Goal: Information Seeking & Learning: Find specific fact

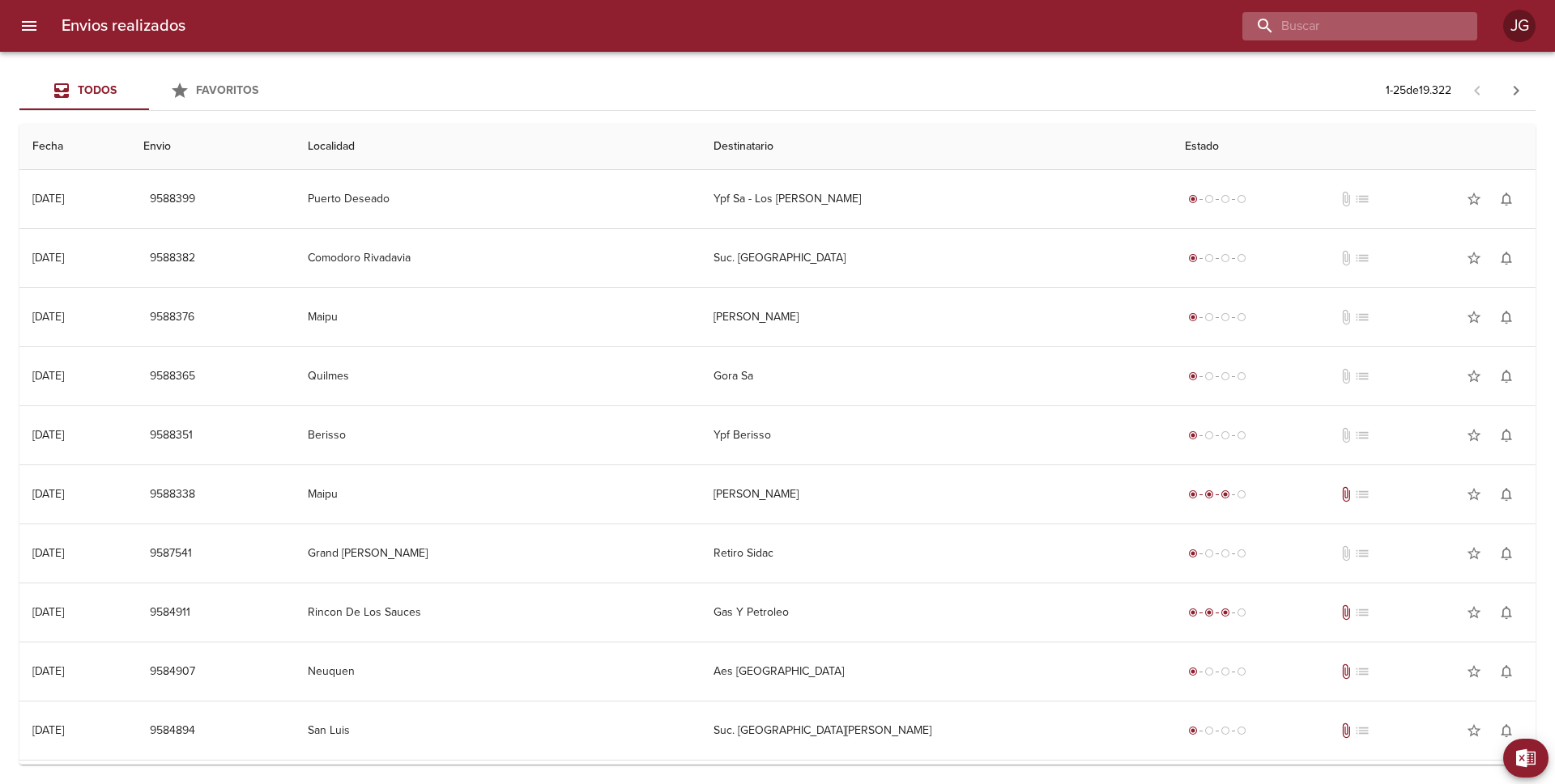
click at [1374, 30] on input "buscar" at bounding box center [1346, 26] width 207 height 28
type input "1468"
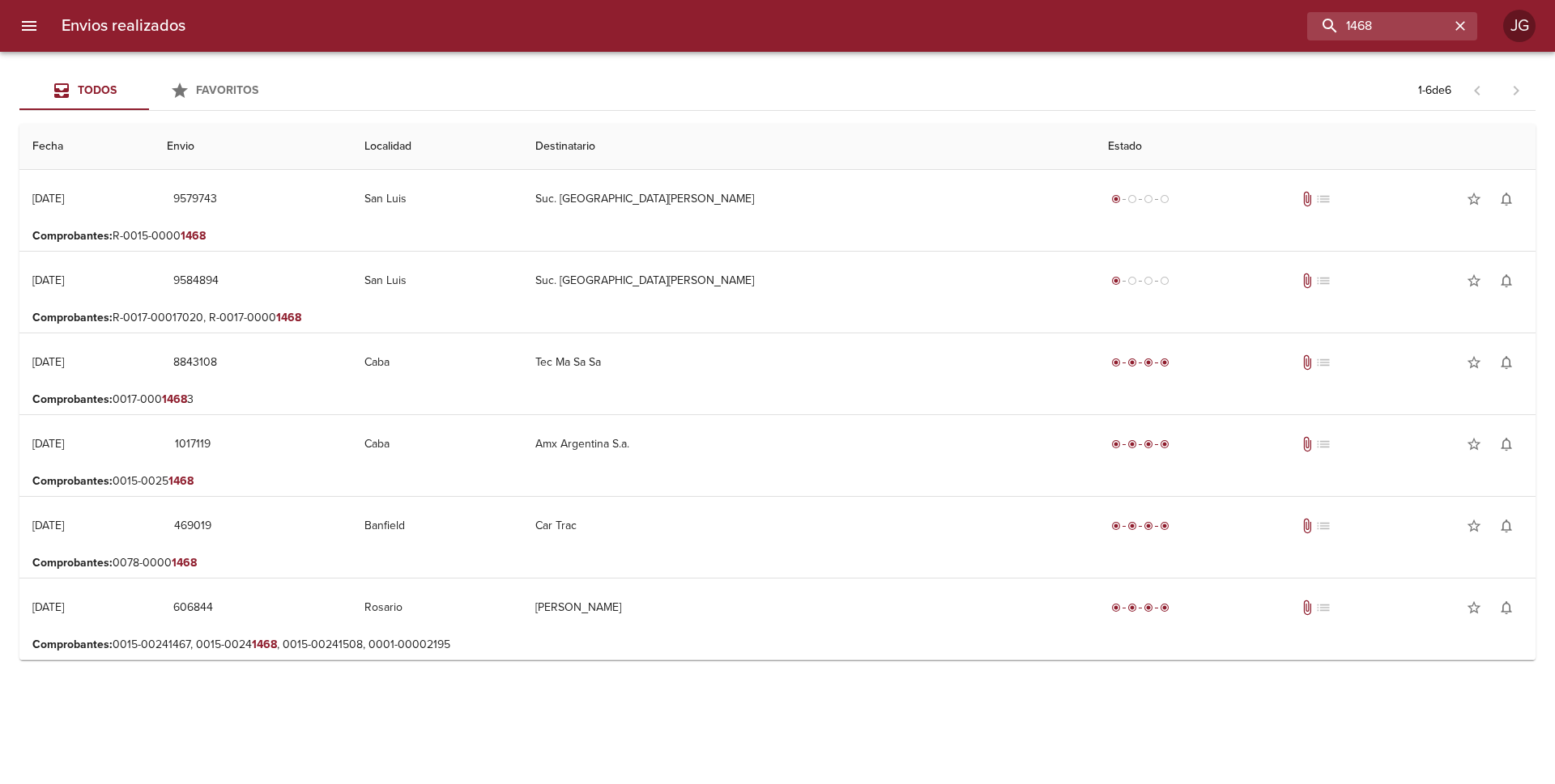
click at [585, 235] on p "Comprobantes : R-0015-0000 1468" at bounding box center [778, 236] width 1490 height 16
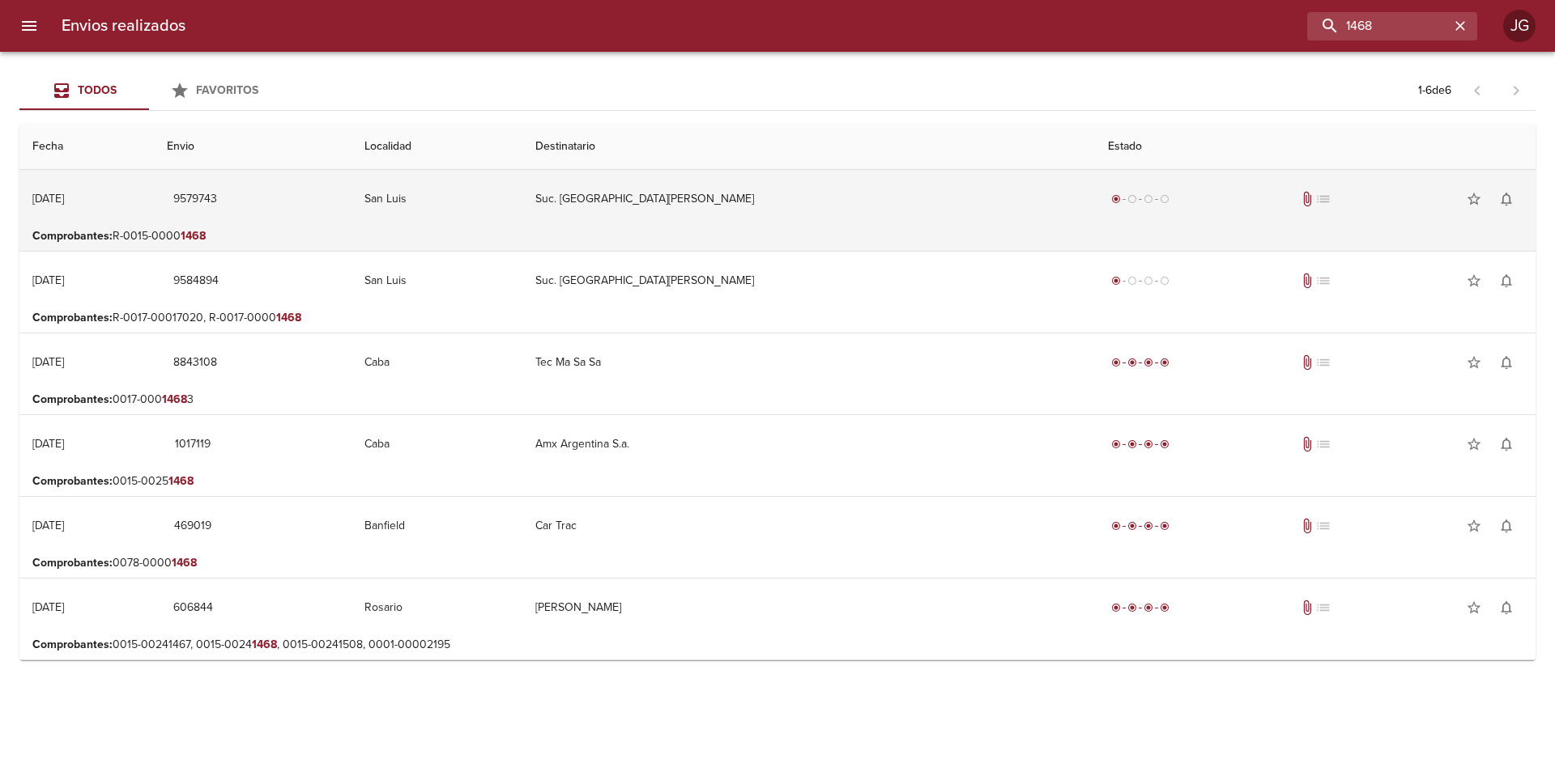
click at [810, 210] on td "Suc. [GEOGRAPHIC_DATA][PERSON_NAME]" at bounding box center [808, 199] width 572 height 59
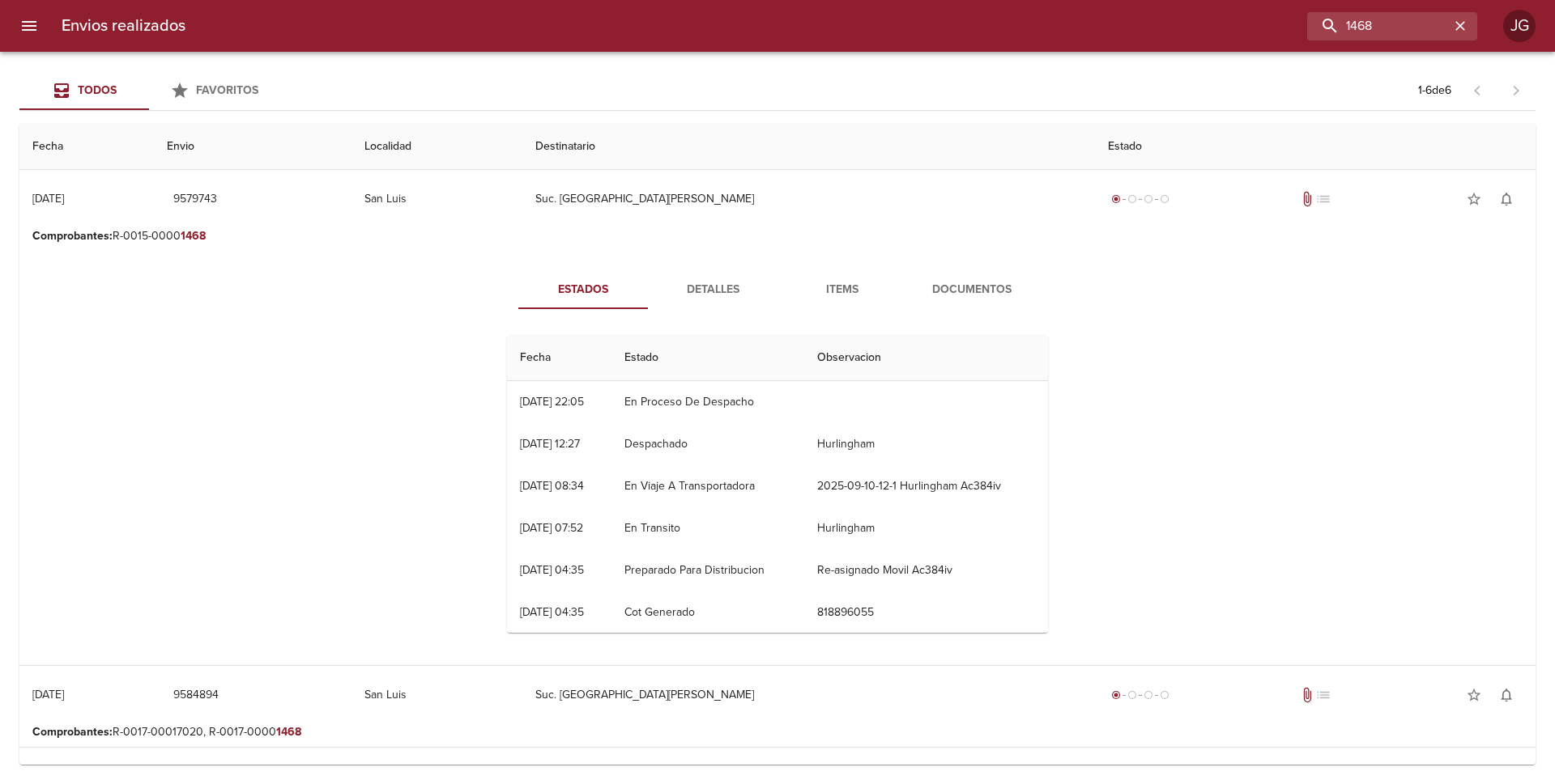
click at [953, 285] on span "Documentos" at bounding box center [972, 291] width 111 height 20
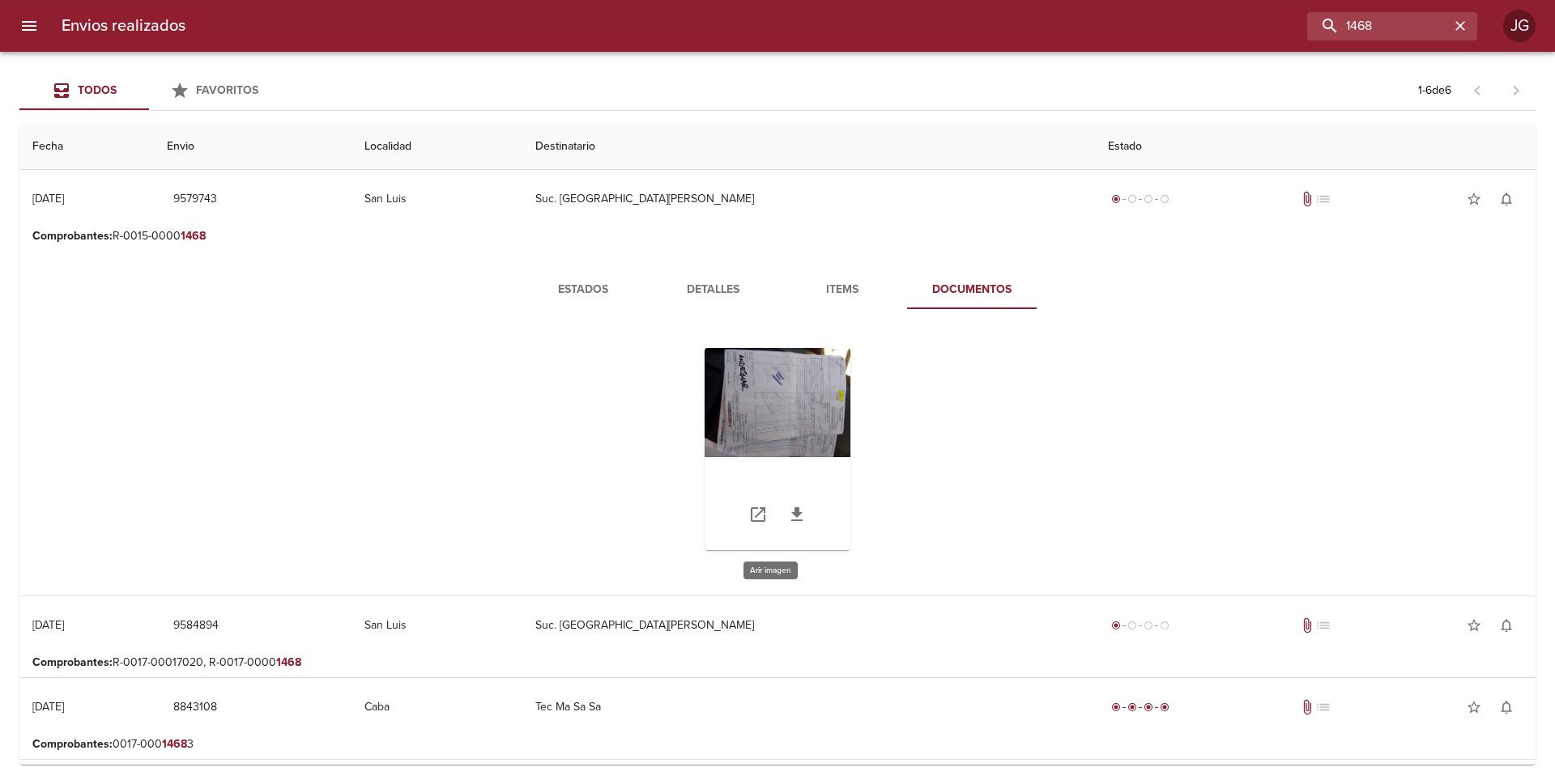
click at [773, 402] on div "Tabla de envíos del cliente" at bounding box center [778, 449] width 145 height 202
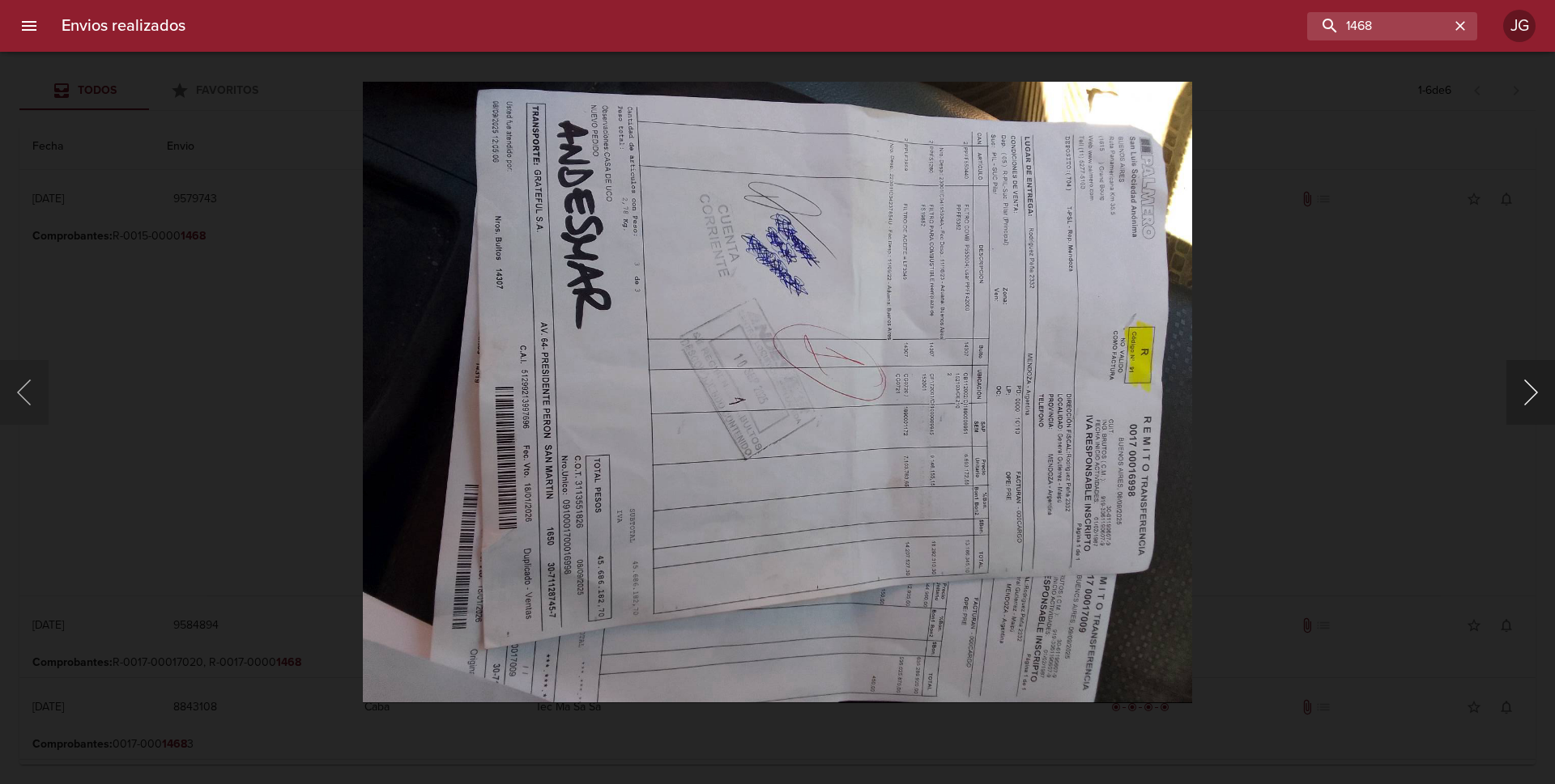
click at [1516, 397] on button "Siguiente" at bounding box center [1530, 392] width 49 height 65
click at [1534, 395] on button "Siguiente" at bounding box center [1530, 392] width 49 height 65
click at [1532, 395] on button "Siguiente" at bounding box center [1530, 392] width 49 height 65
drag, startPoint x: 115, startPoint y: 175, endPoint x: 81, endPoint y: 97, distance: 85.1
click at [113, 164] on div "Lightbox" at bounding box center [778, 392] width 1555 height 784
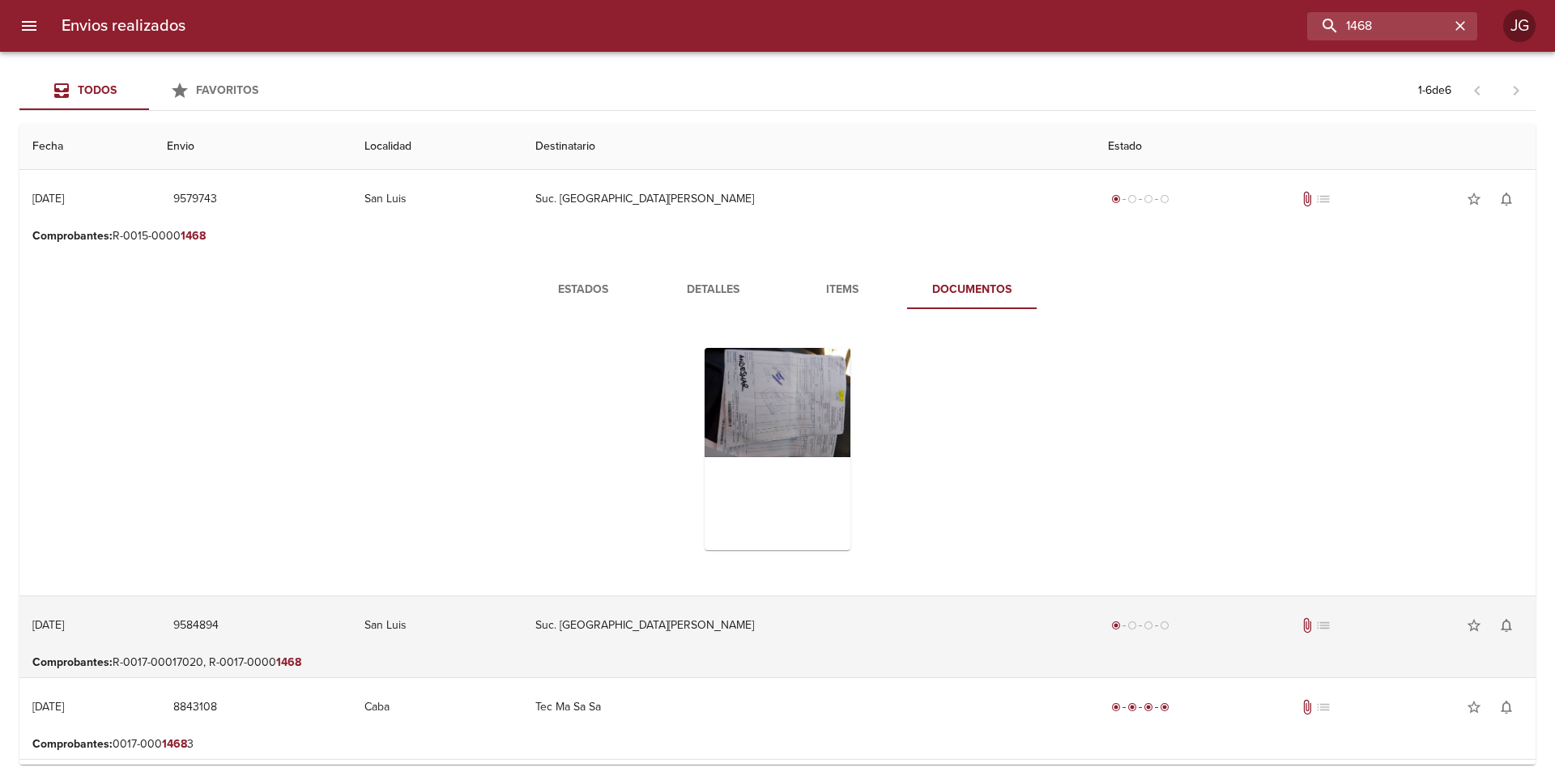
click at [742, 650] on td "Suc. [GEOGRAPHIC_DATA][PERSON_NAME]" at bounding box center [808, 626] width 572 height 59
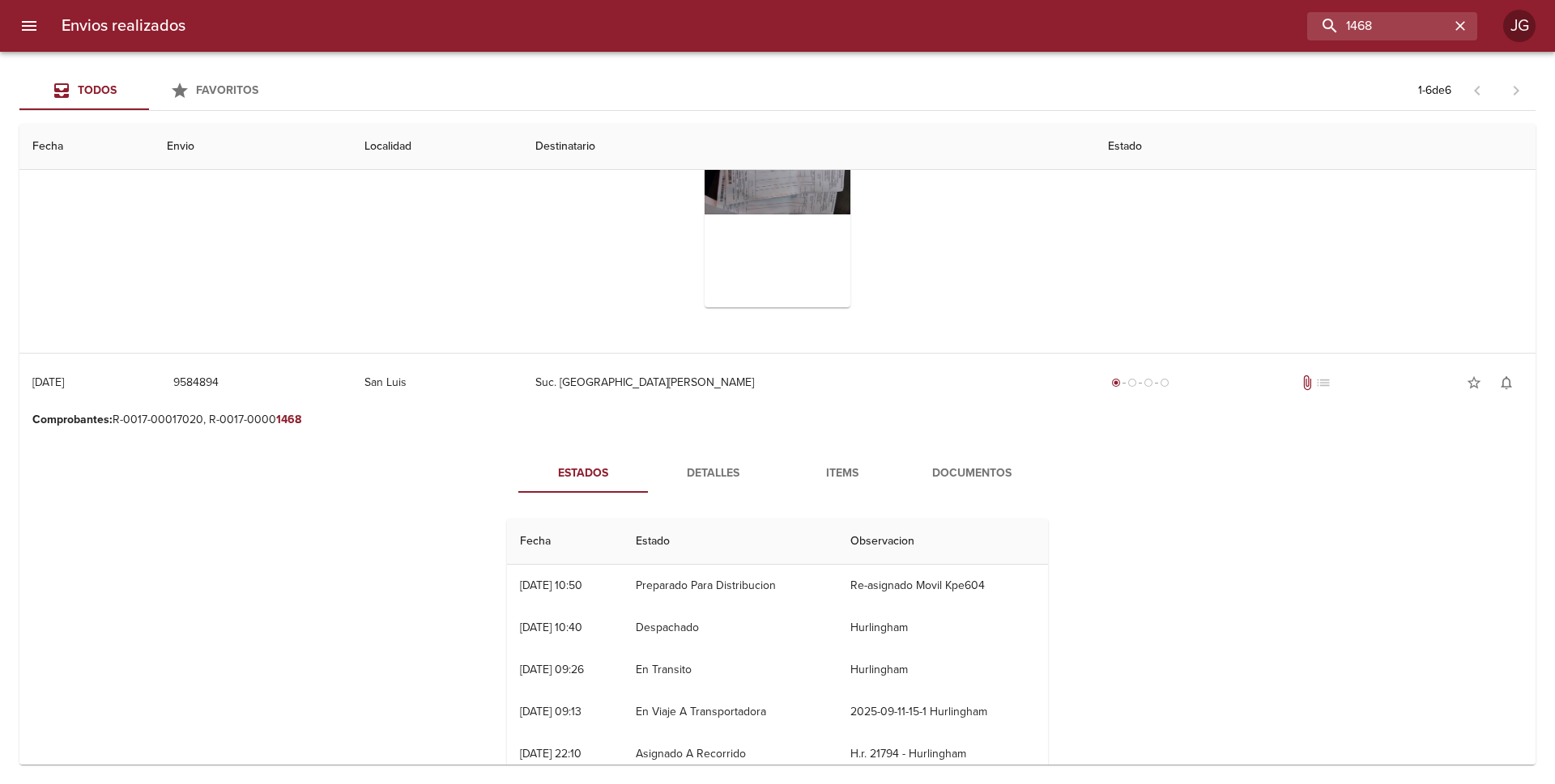
scroll to position [323, 0]
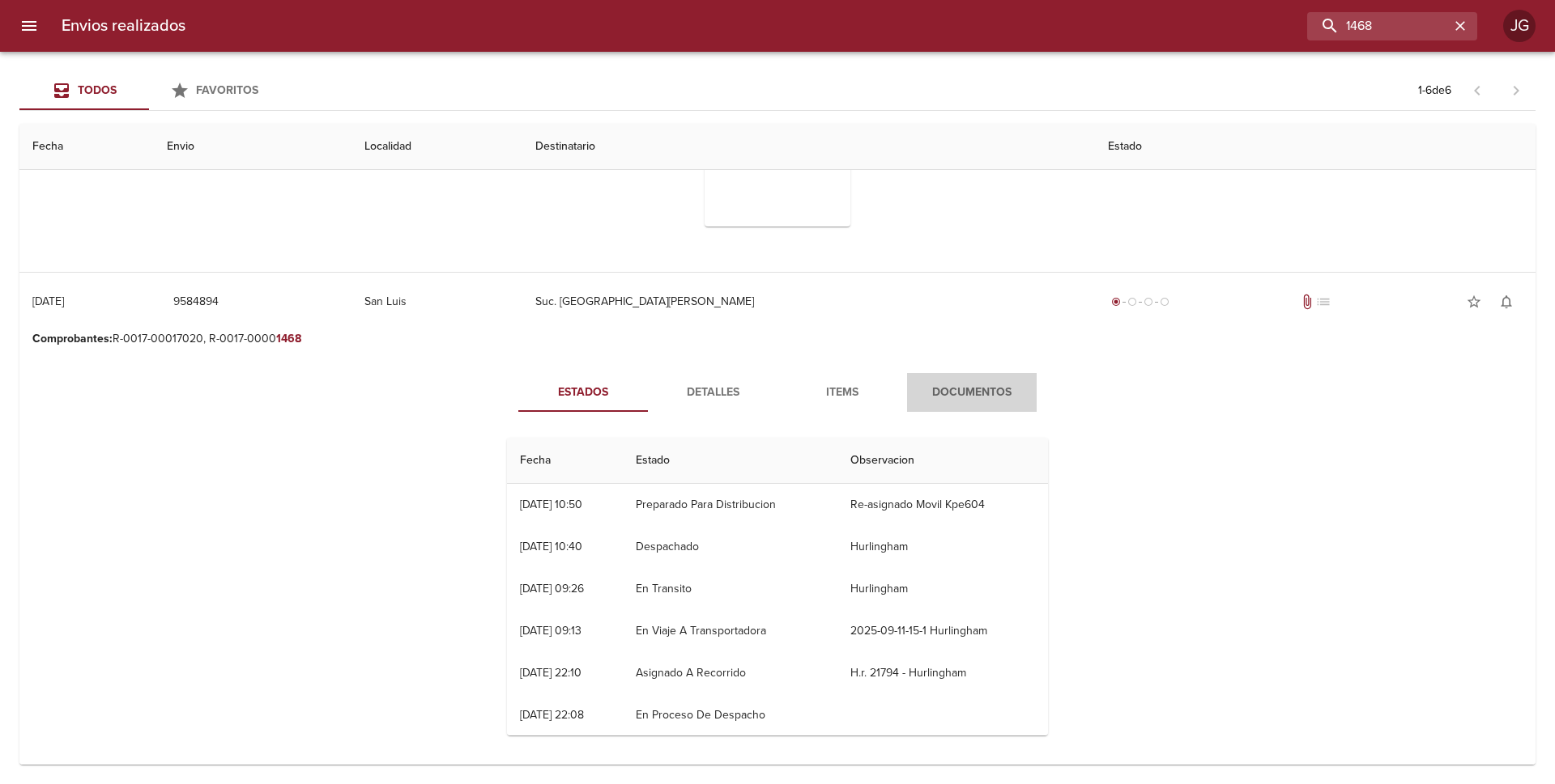
click at [945, 385] on span "Documentos" at bounding box center [972, 393] width 111 height 20
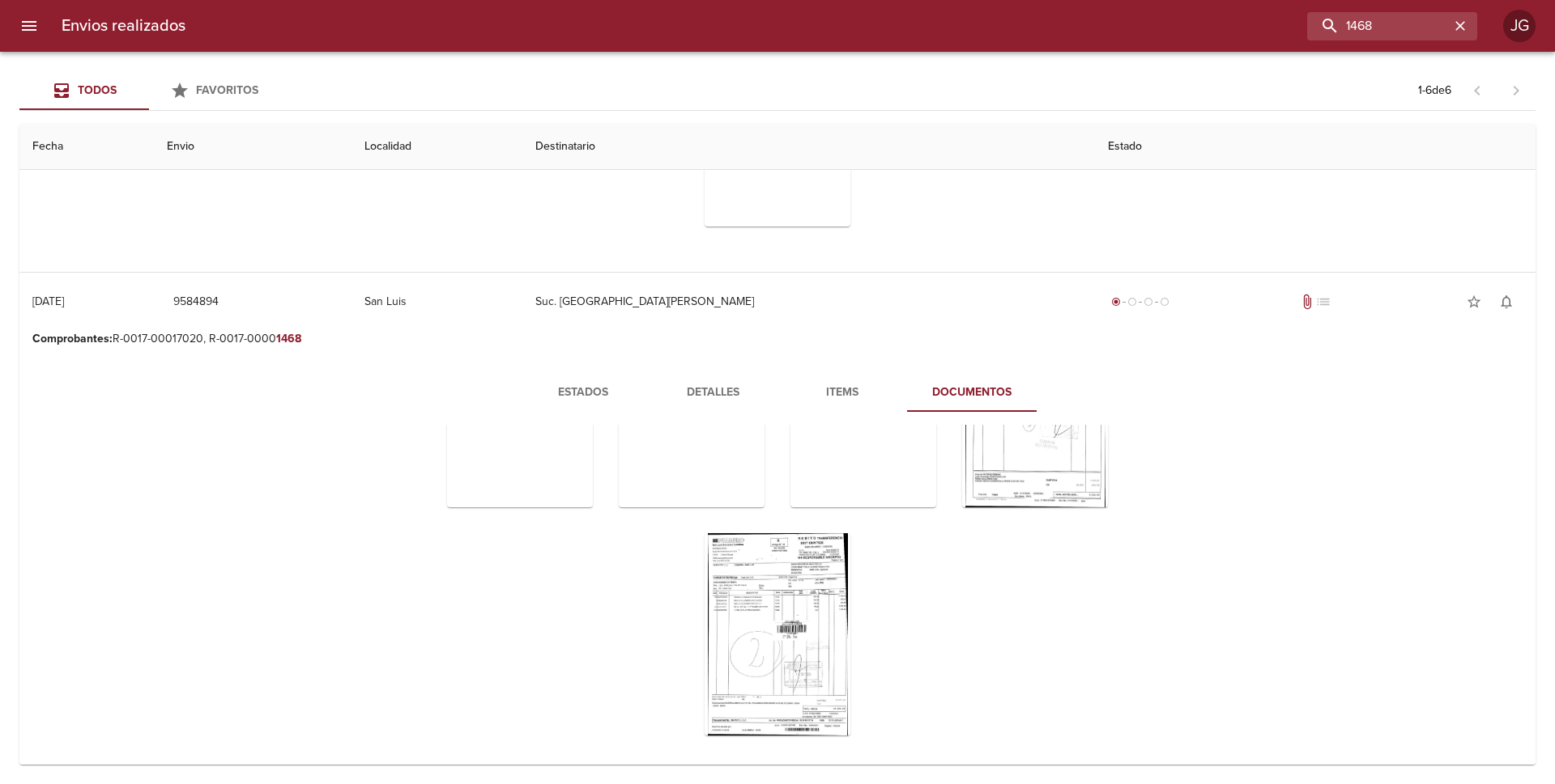
scroll to position [0, 0]
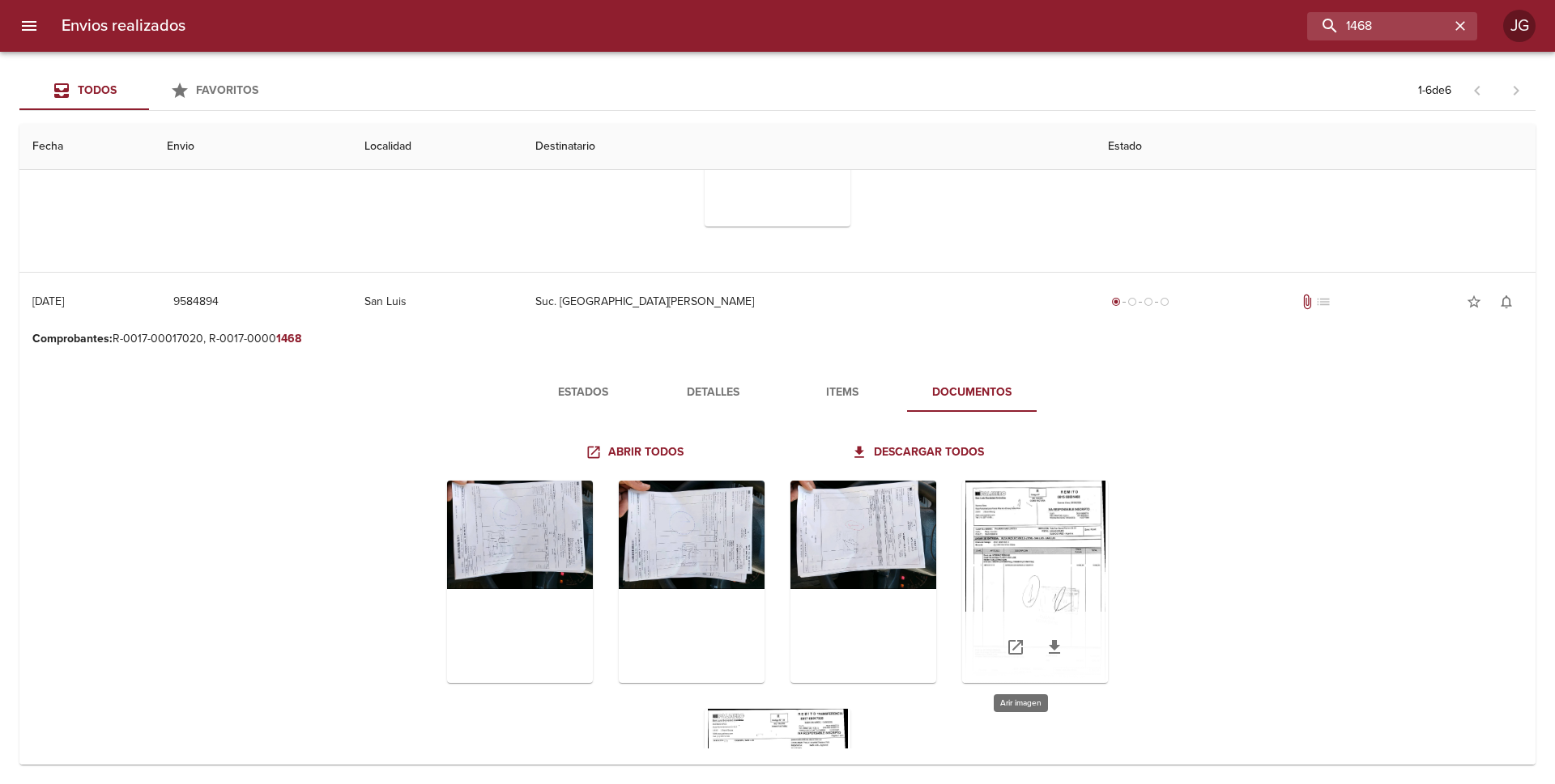
click at [1000, 545] on div "Tabla de envíos del cliente" at bounding box center [1035, 581] width 145 height 202
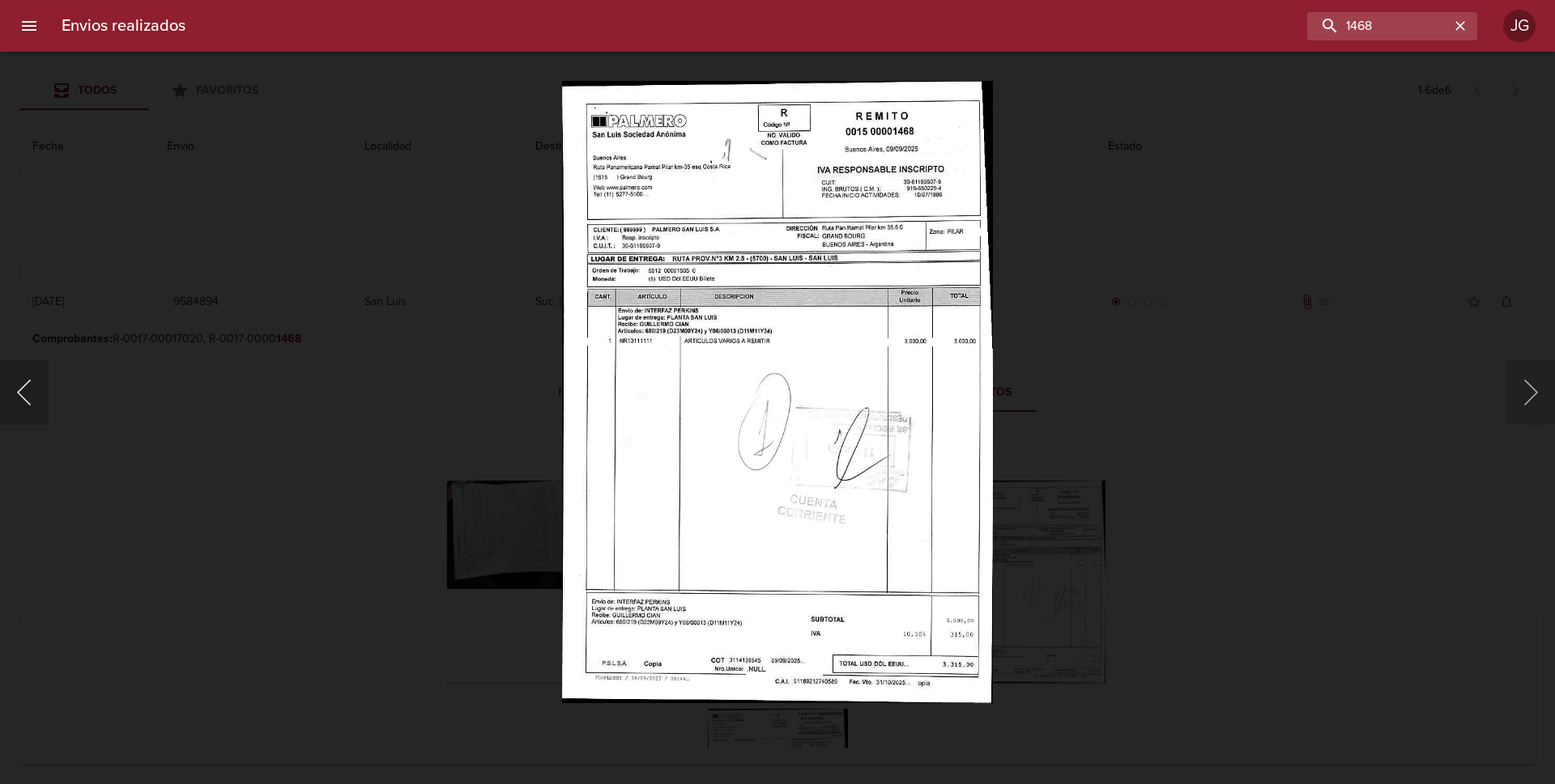
click at [30, 396] on button "Anterior" at bounding box center [24, 392] width 49 height 65
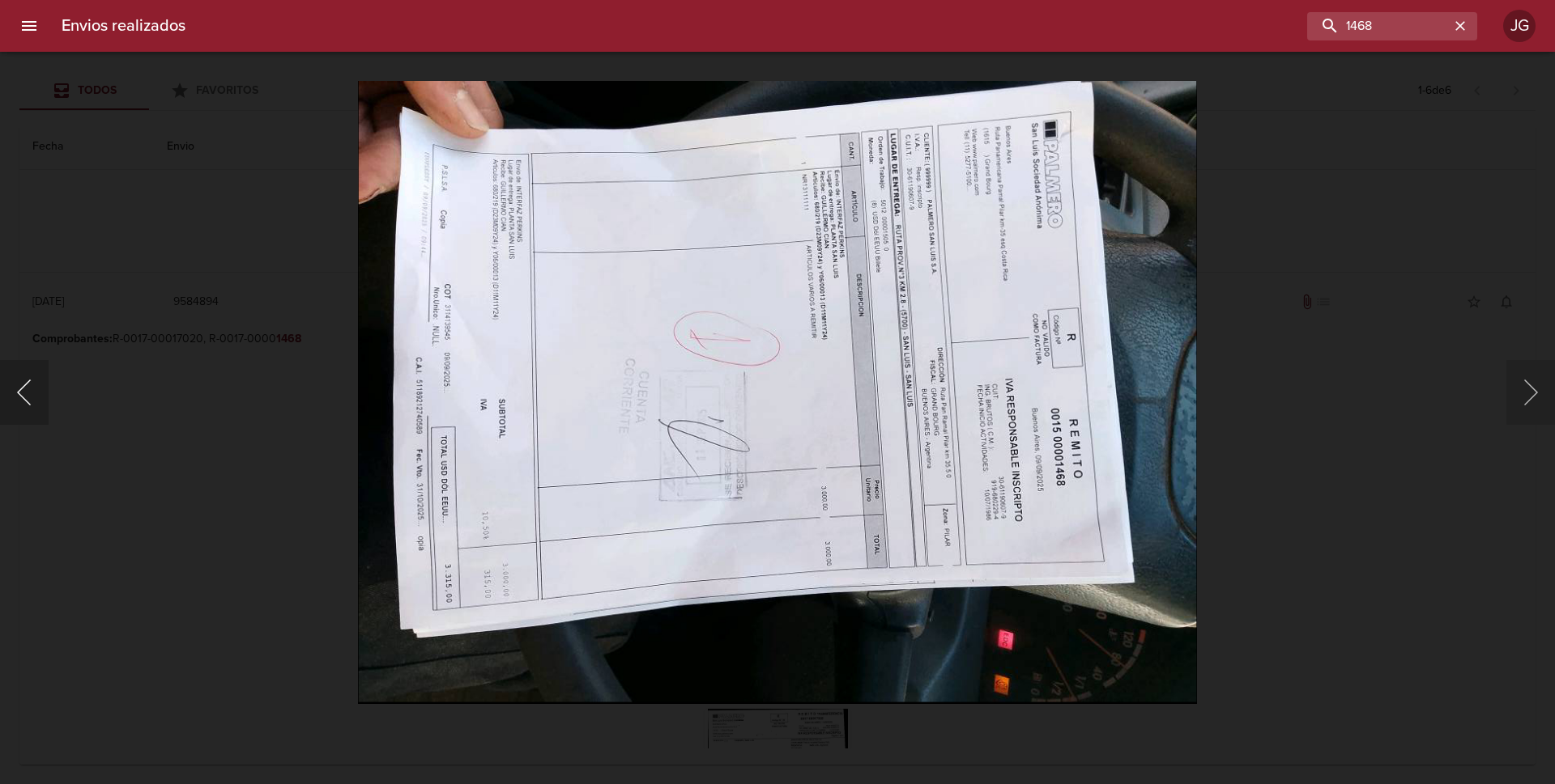
click at [30, 395] on button "Anterior" at bounding box center [24, 392] width 49 height 65
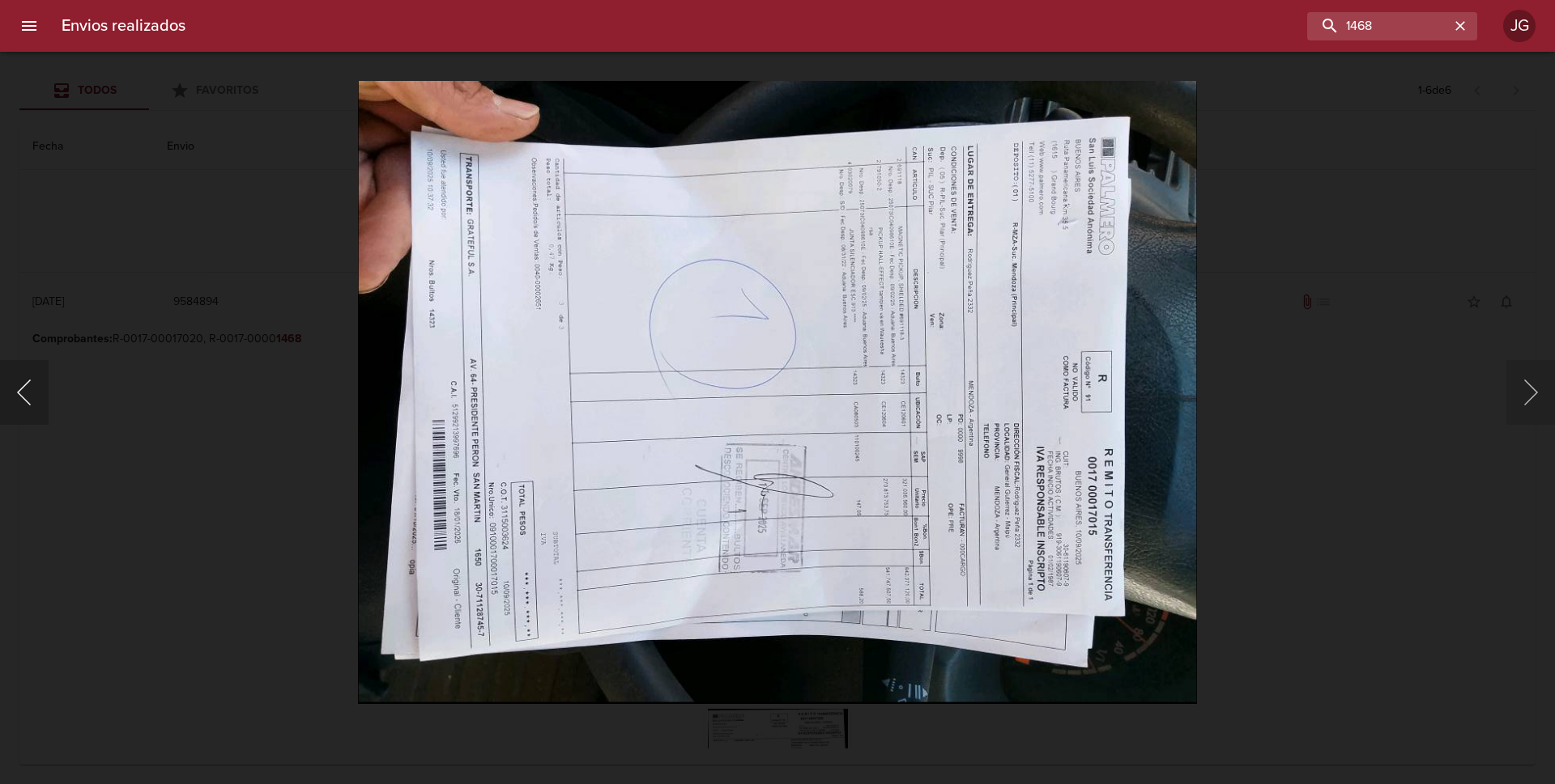
click at [30, 396] on button "Anterior" at bounding box center [24, 392] width 49 height 65
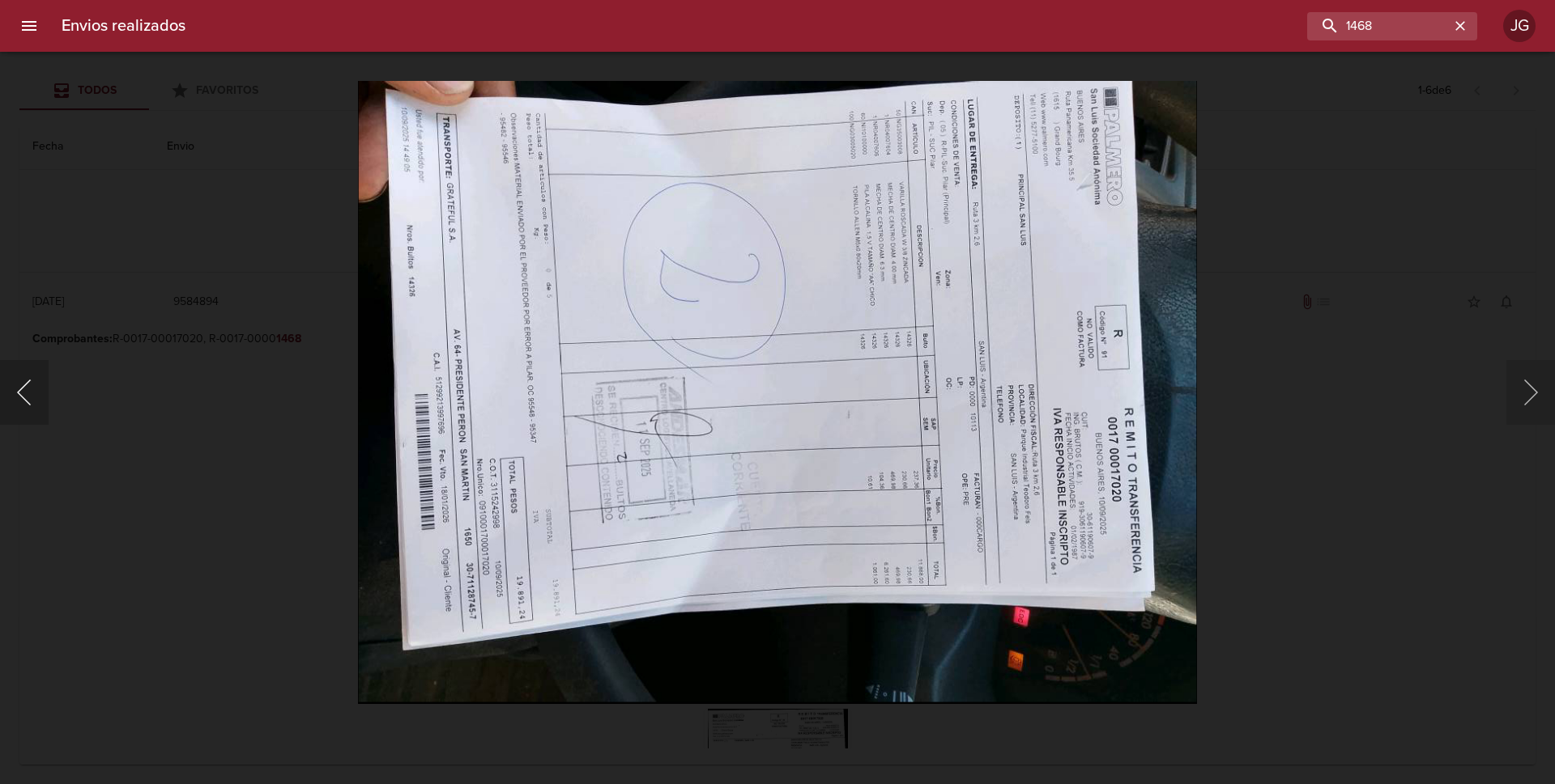
click at [28, 389] on button "Anterior" at bounding box center [24, 392] width 49 height 65
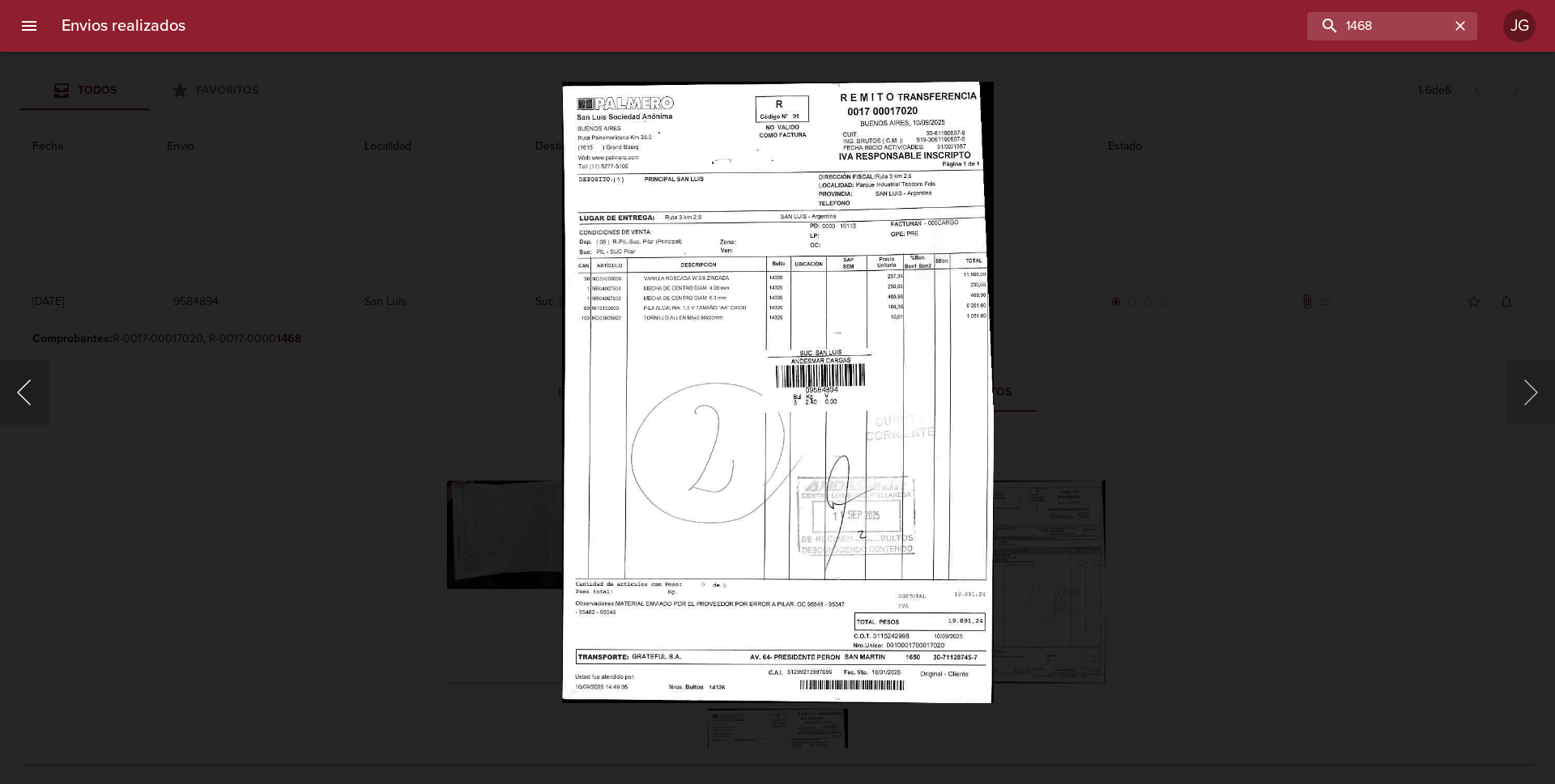
click at [24, 386] on button "Anterior" at bounding box center [24, 392] width 49 height 65
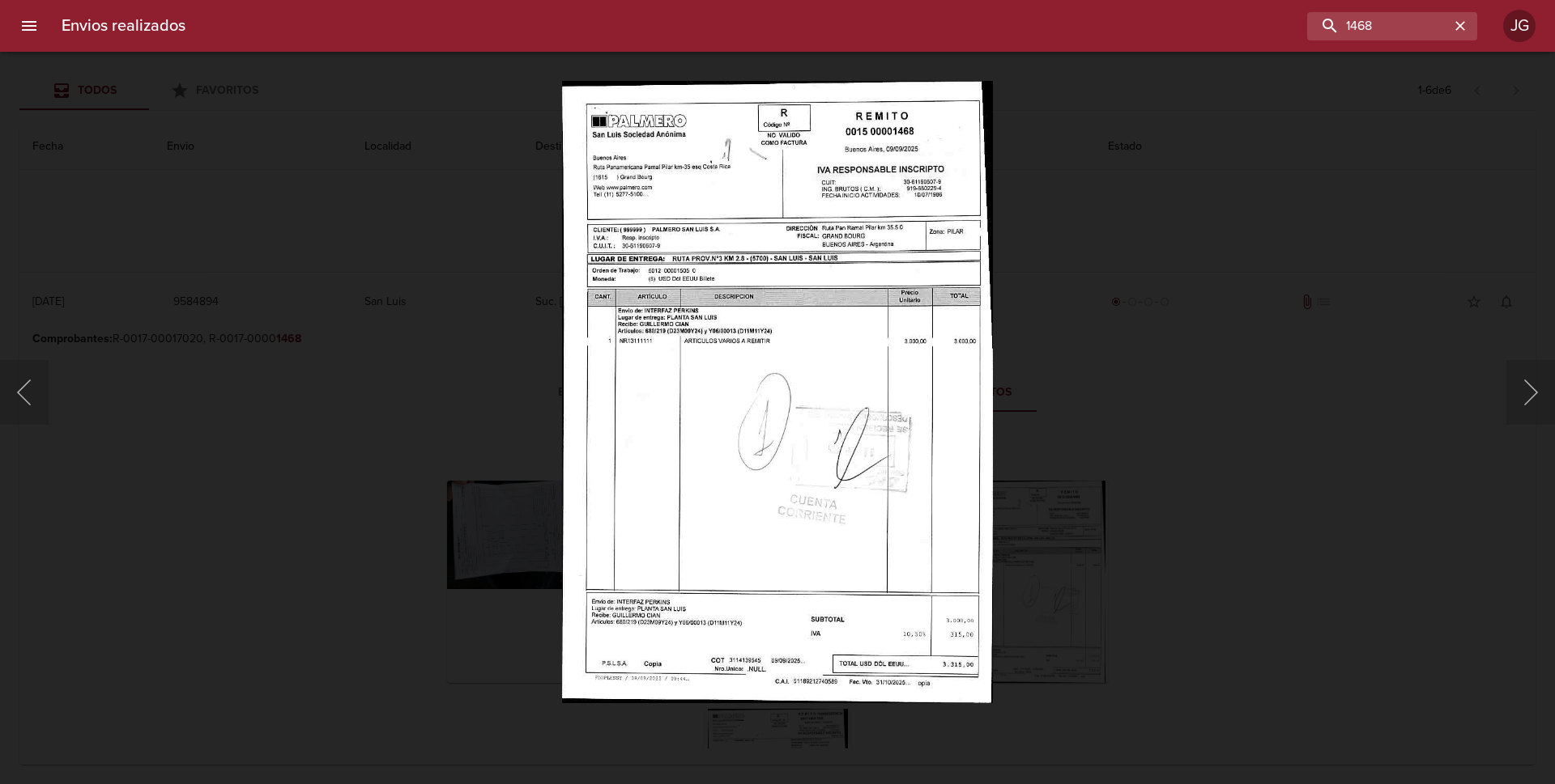
click at [111, 158] on div "Lightbox" at bounding box center [778, 392] width 1555 height 784
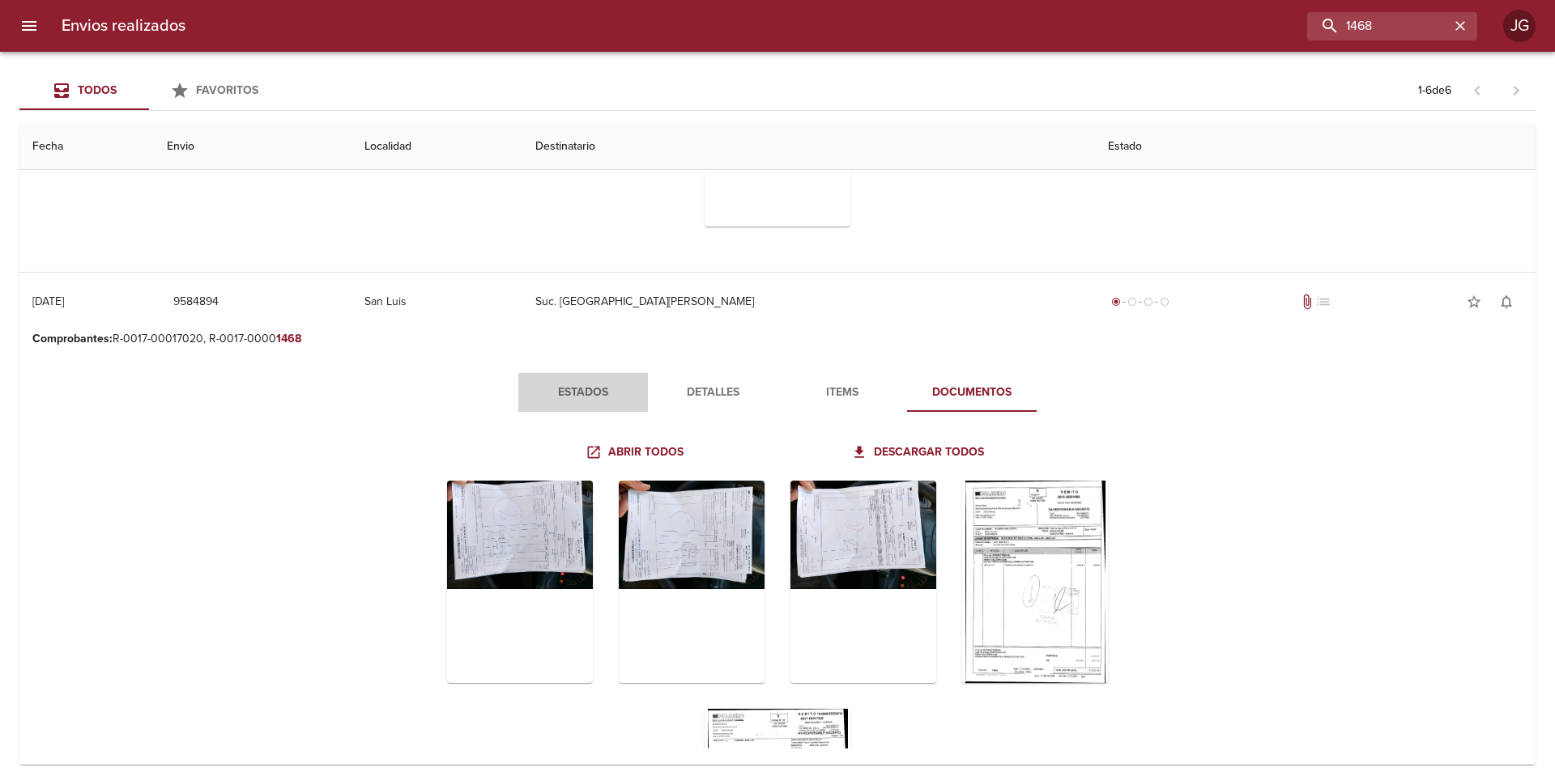
click at [587, 388] on span "Estados" at bounding box center [583, 393] width 111 height 20
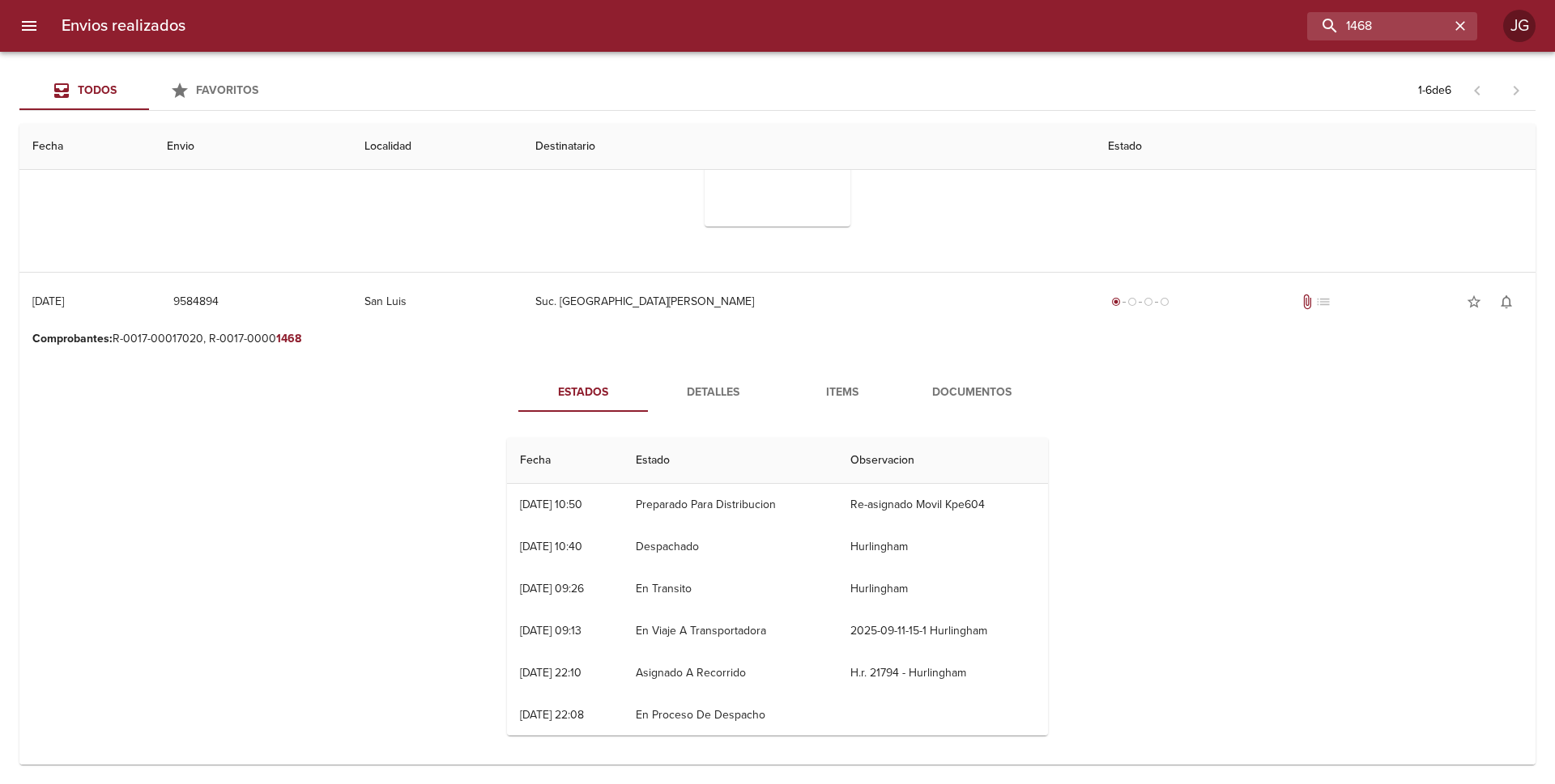
scroll to position [43, 0]
click at [698, 389] on span "Detalles" at bounding box center [713, 393] width 111 height 20
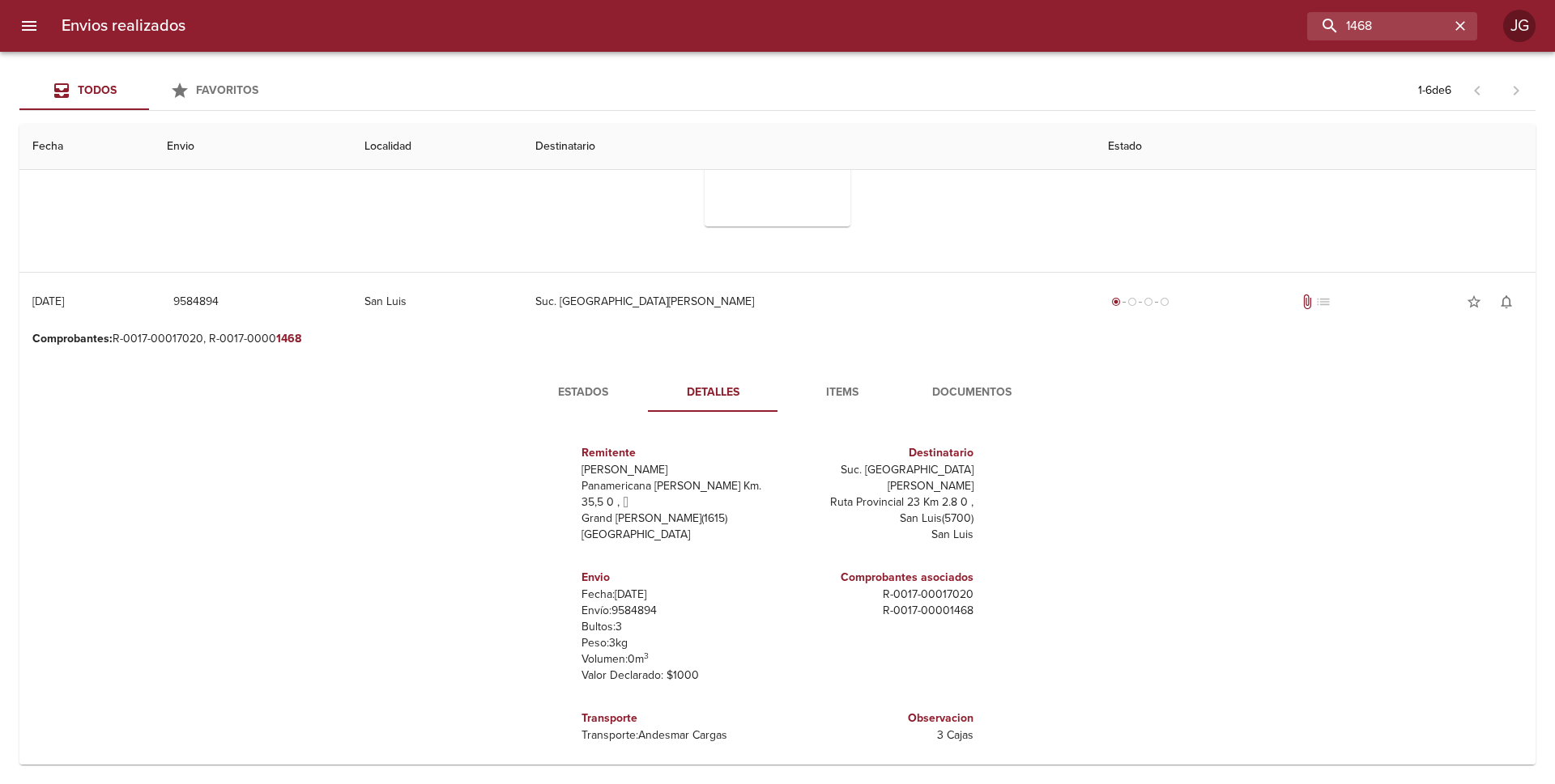
scroll to position [8, 0]
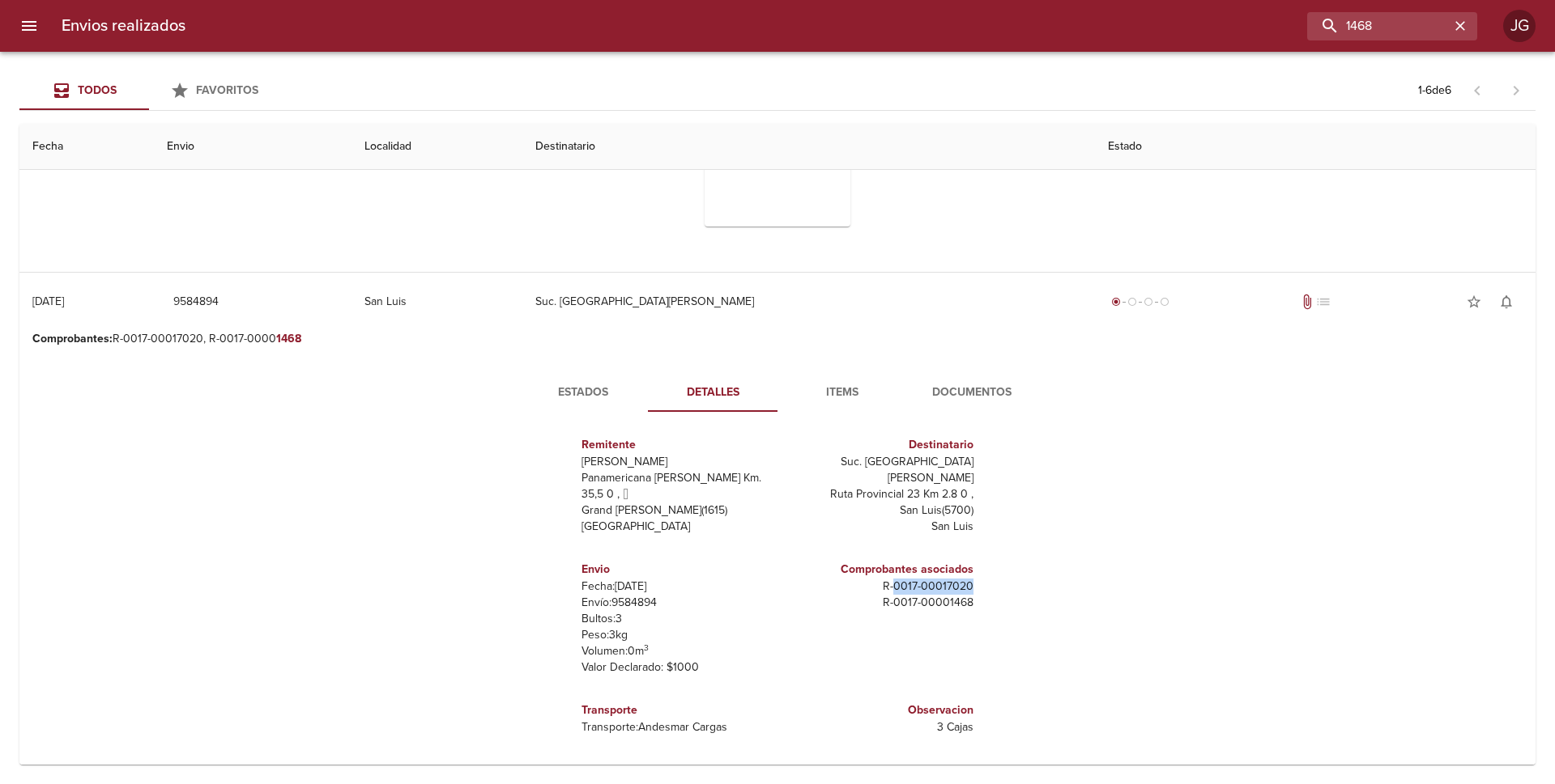
drag, startPoint x: 964, startPoint y: 587, endPoint x: 885, endPoint y: 590, distance: 79.1
click at [885, 590] on div "Comprobantes asociados R - 0017 - 00017020 R - 0017 - 00001468" at bounding box center [878, 619] width 202 height 141
copy p "0017 - 00017020"
click at [954, 656] on div "Comprobantes asociados R - 0017 - 00017020 R - 0017 - 00001468" at bounding box center [878, 619] width 202 height 141
drag, startPoint x: 959, startPoint y: 602, endPoint x: 881, endPoint y: 601, distance: 78.0
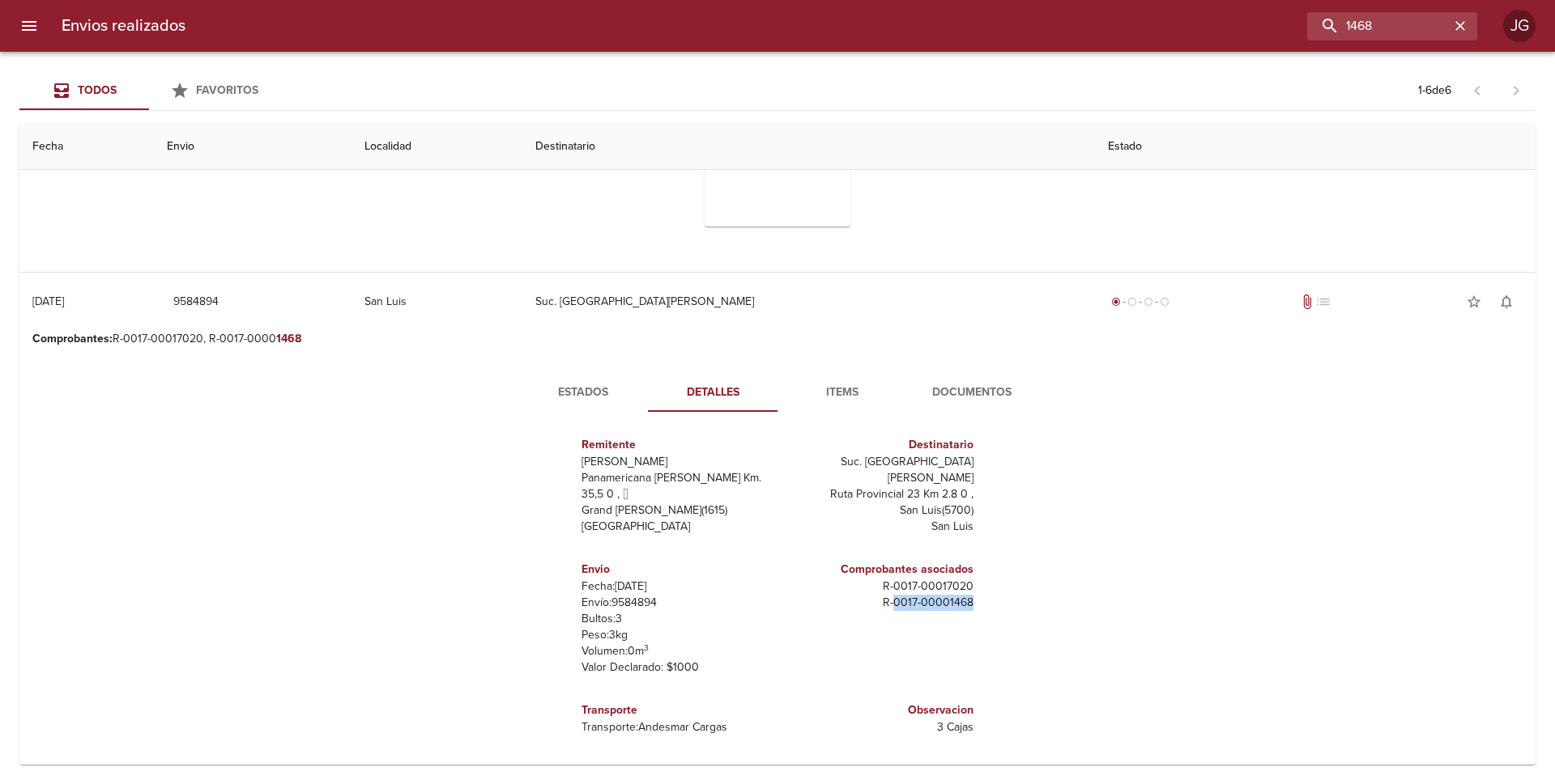
click at [881, 601] on p "R - 0017 - 00001468" at bounding box center [879, 603] width 189 height 16
copy p "0017 - 00001468"
drag, startPoint x: 915, startPoint y: 639, endPoint x: 915, endPoint y: 616, distance: 23.0
click at [914, 637] on div "Comprobantes asociados R - 0017 - 00017020 R - 0017 - 00001468" at bounding box center [878, 619] width 202 height 141
drag, startPoint x: 959, startPoint y: 584, endPoint x: 876, endPoint y: 585, distance: 83.0
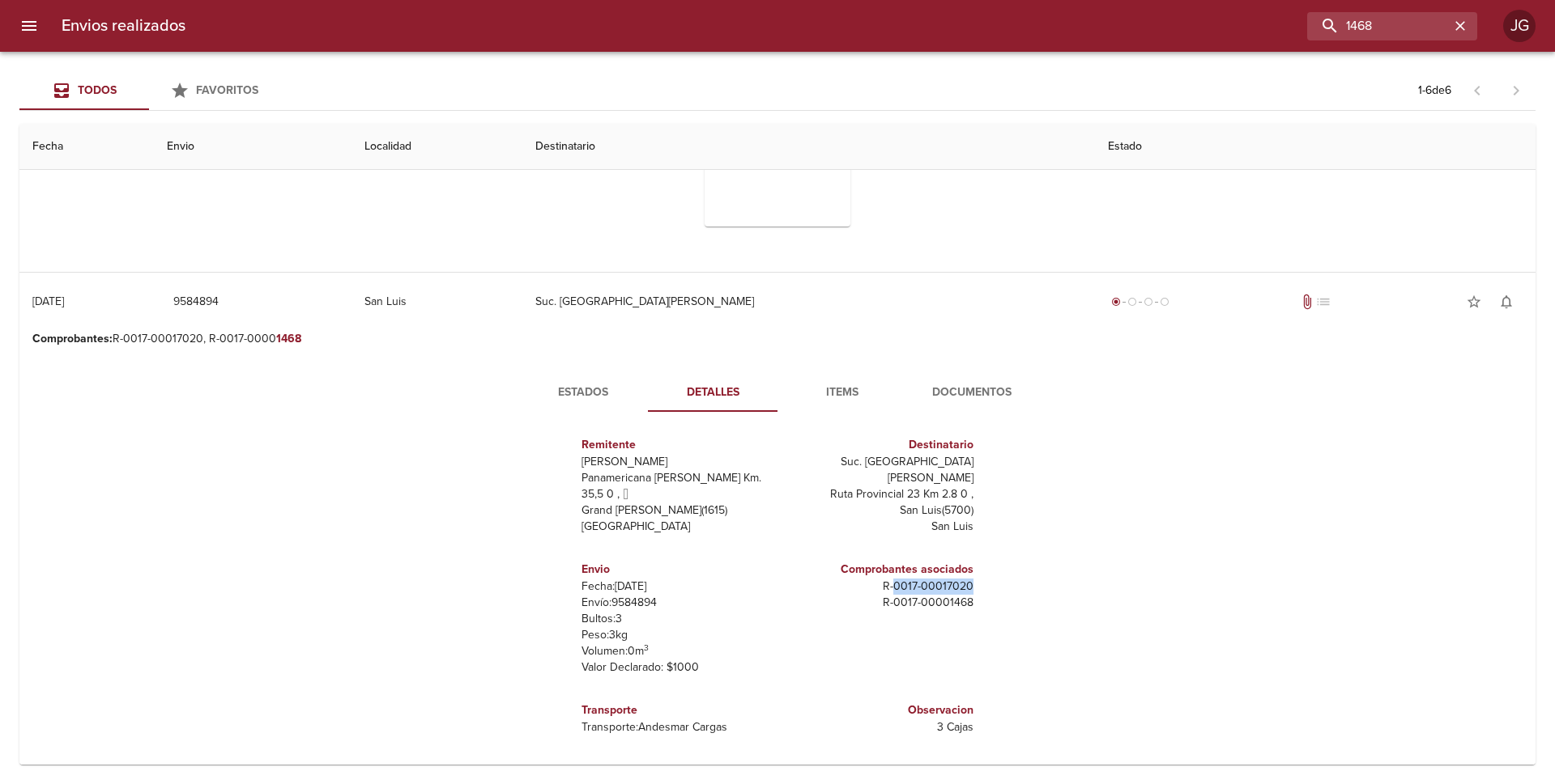
click at [876, 585] on p "R - 0017 - 00017020" at bounding box center [879, 587] width 189 height 16
copy p "- 0017 - 00017020"
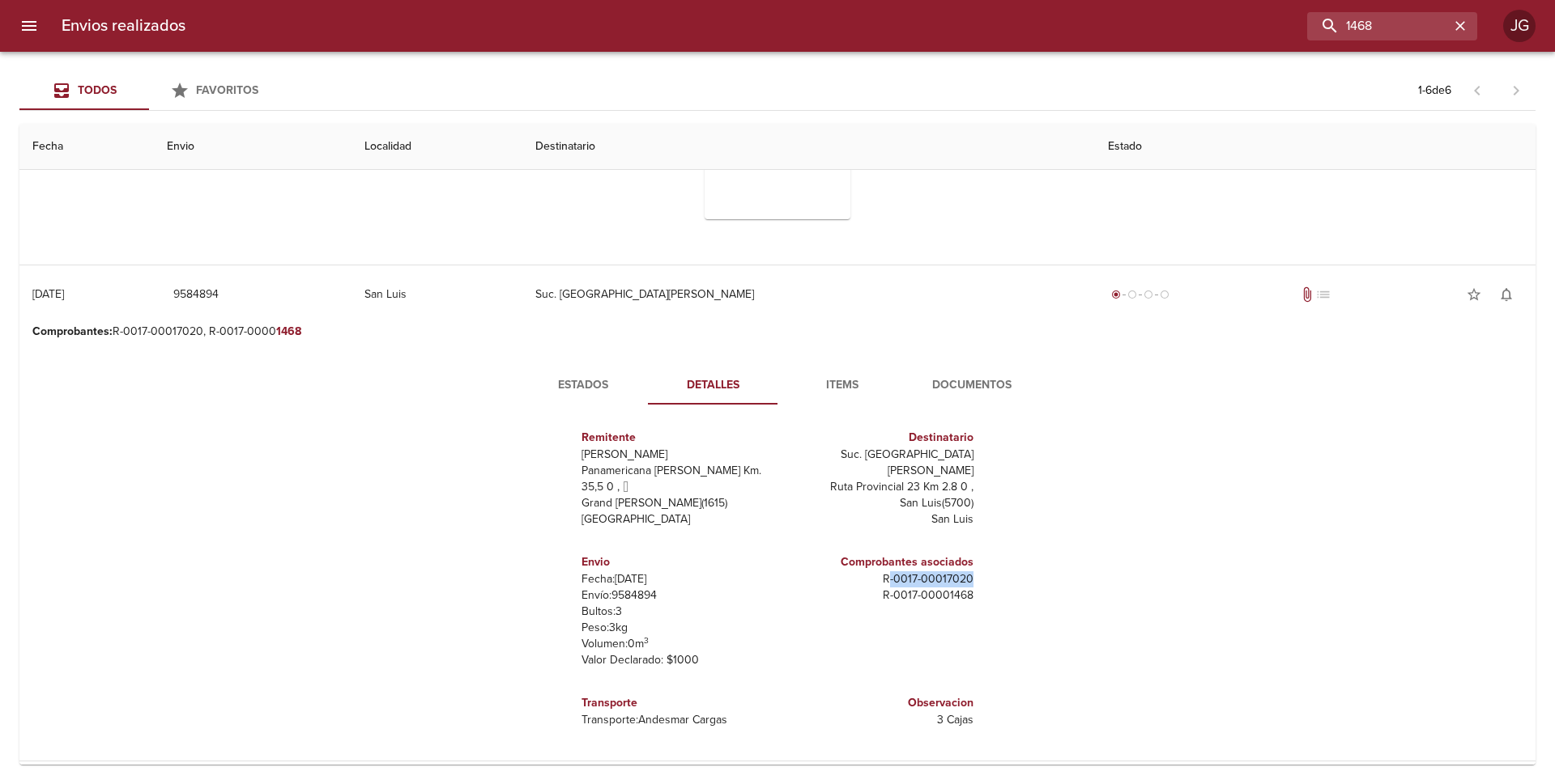
scroll to position [412, 0]
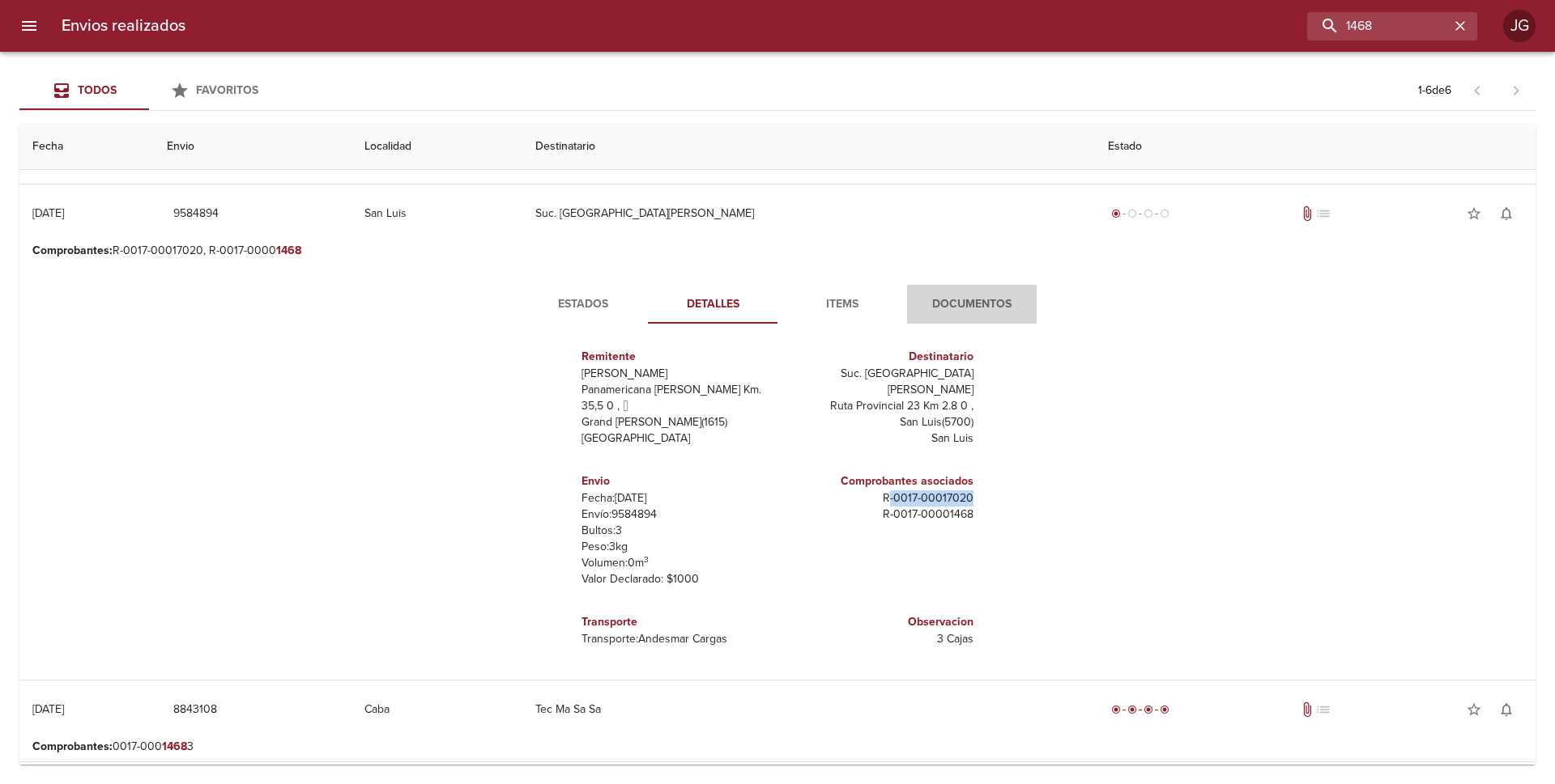
drag, startPoint x: 959, startPoint y: 307, endPoint x: 970, endPoint y: 302, distance: 12.1
click at [959, 306] on span "Documentos" at bounding box center [972, 304] width 111 height 20
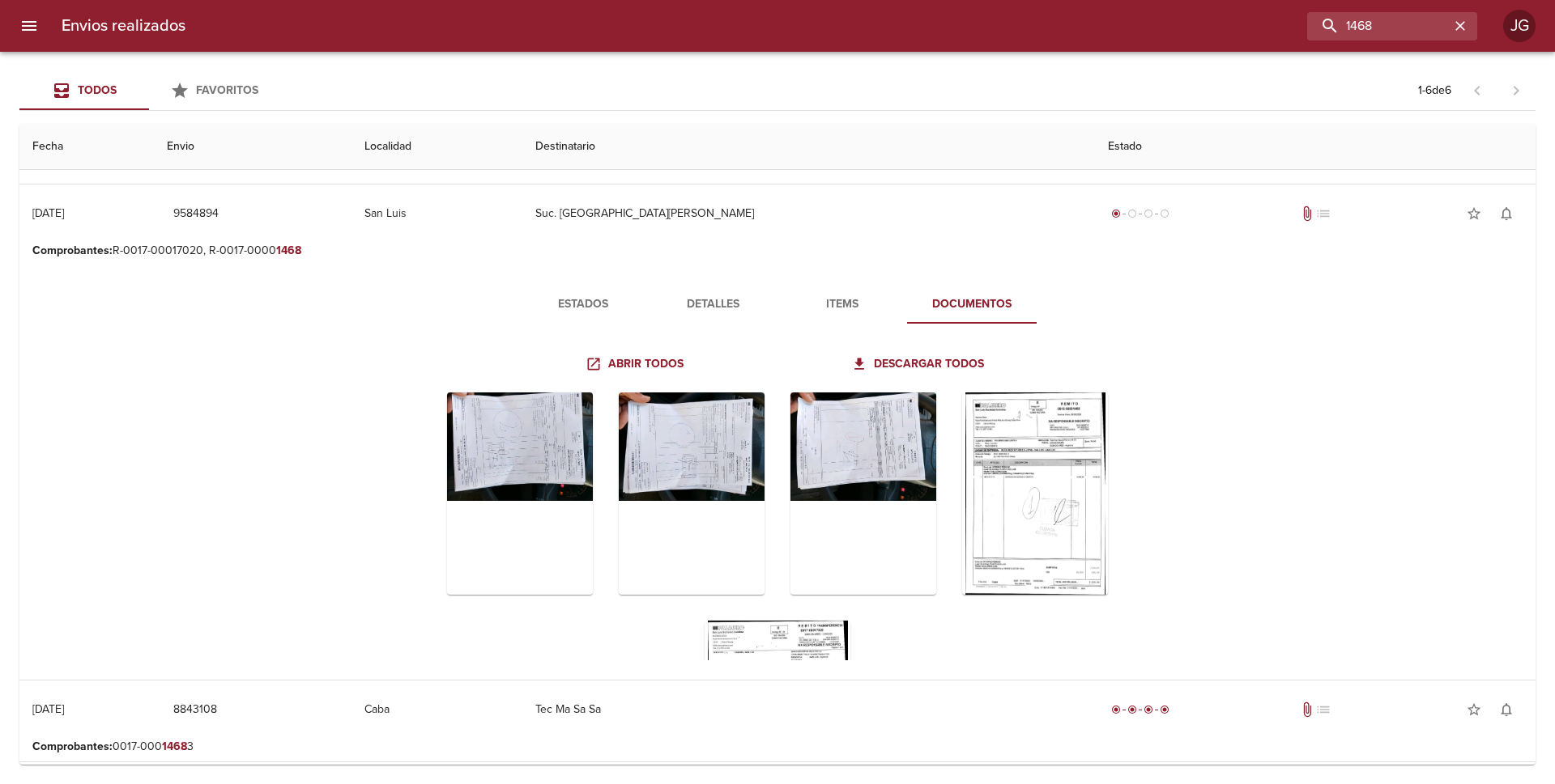
scroll to position [176, 0]
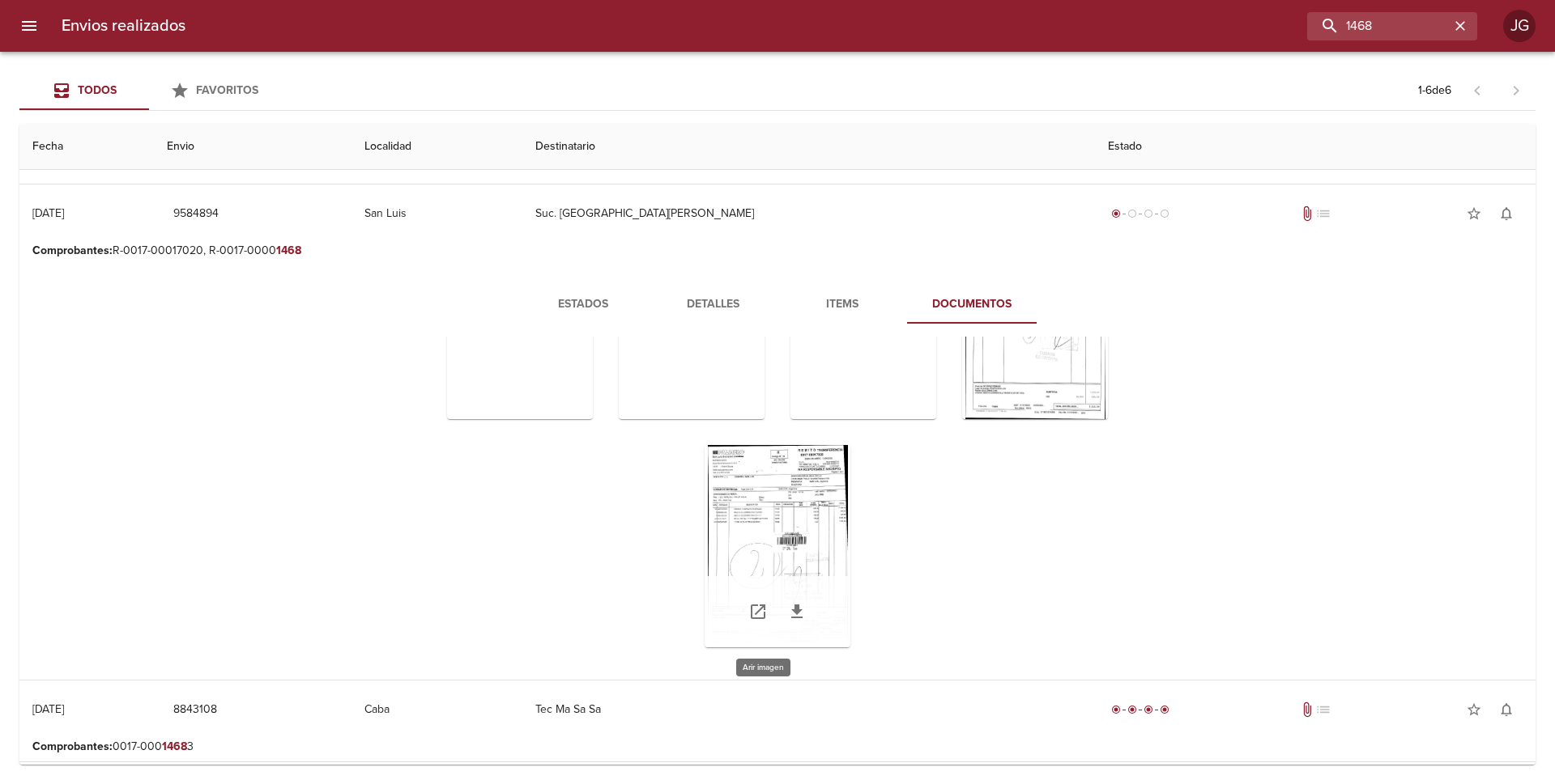
click at [793, 540] on div "Tabla de envíos del cliente" at bounding box center [778, 546] width 145 height 202
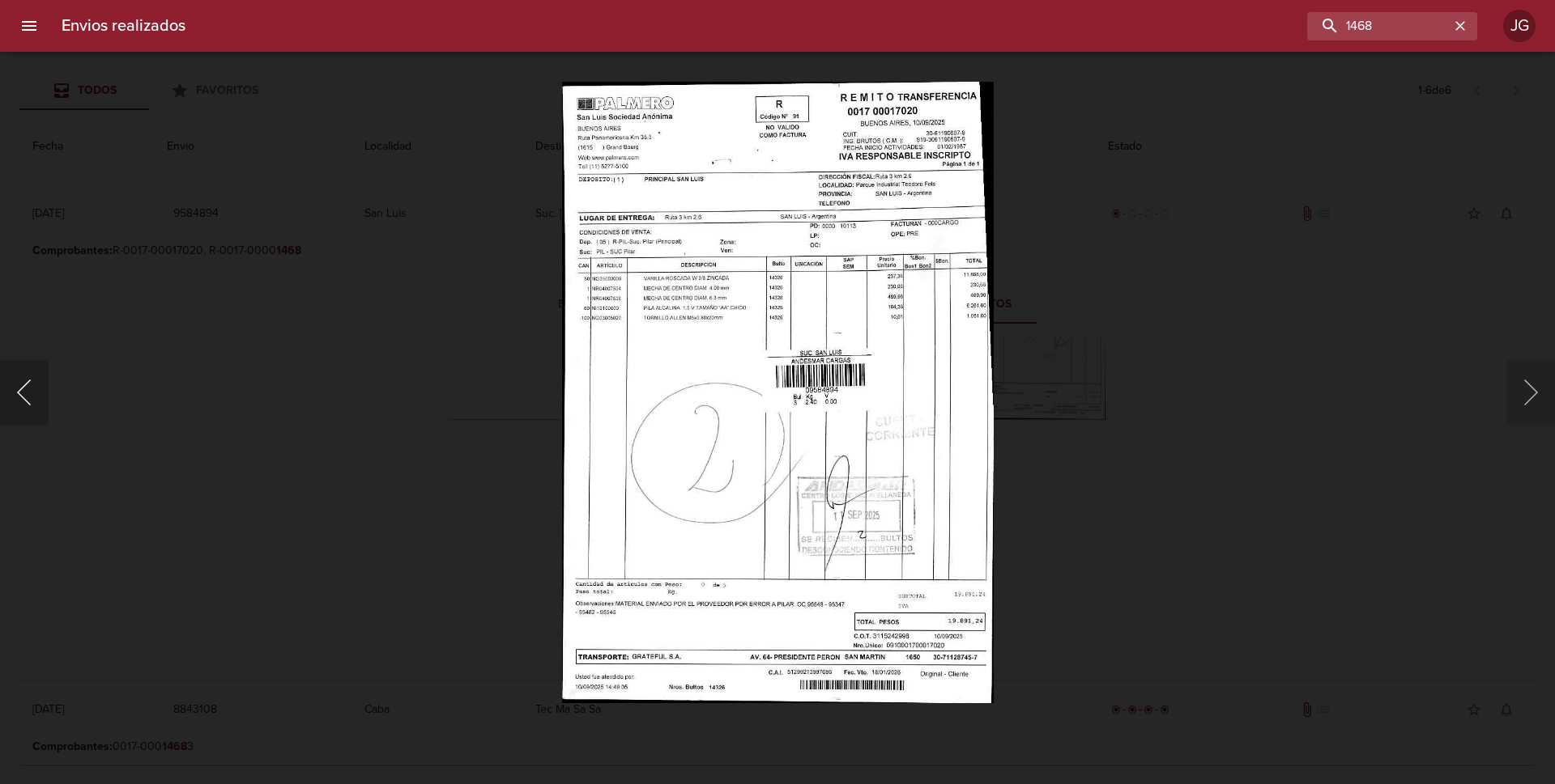
click at [26, 383] on button "Anterior" at bounding box center [24, 392] width 49 height 65
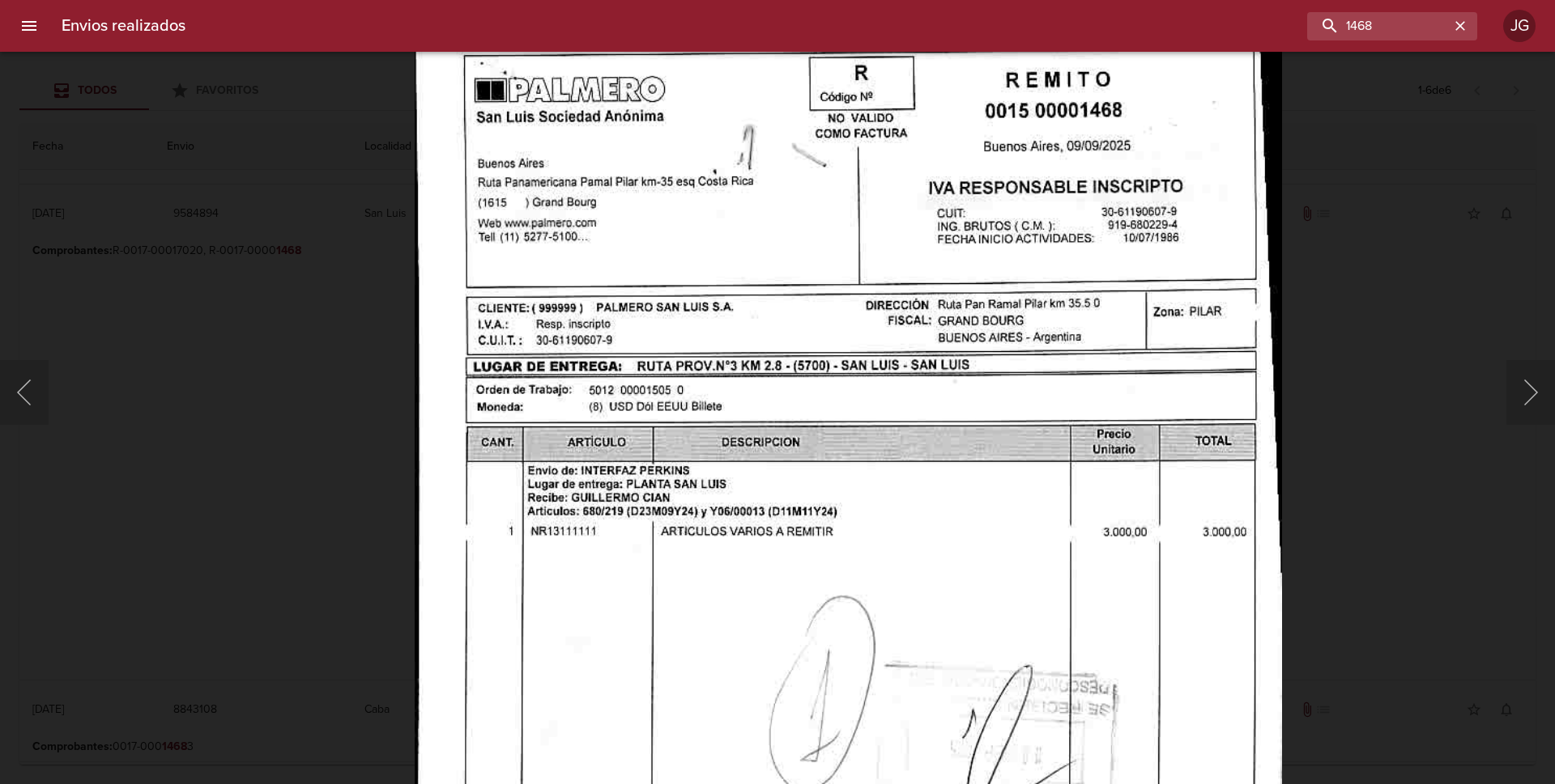
click at [689, 572] on img "Lightbox" at bounding box center [848, 634] width 867 height 1251
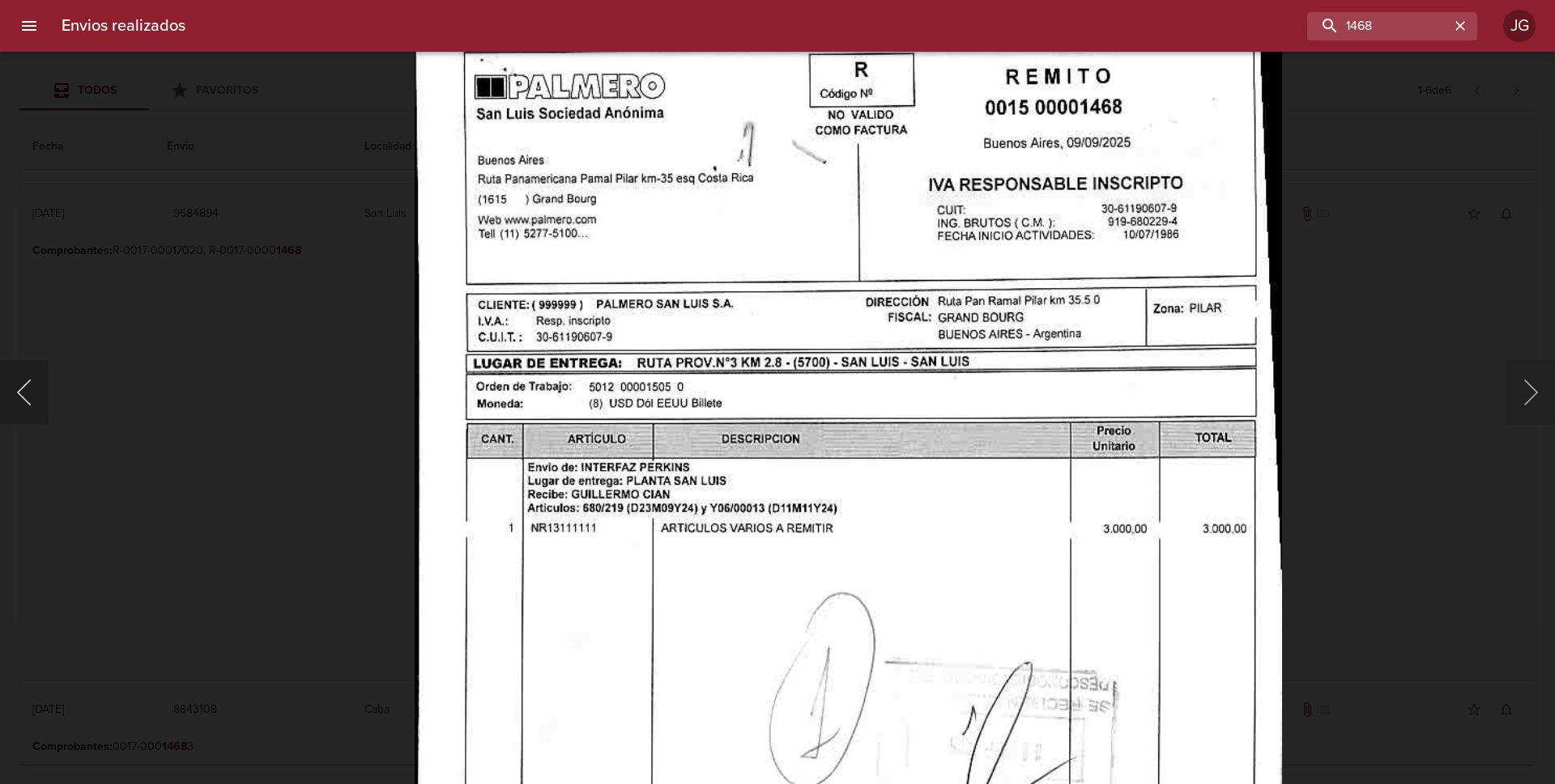
click at [25, 388] on button "Anterior" at bounding box center [24, 392] width 49 height 65
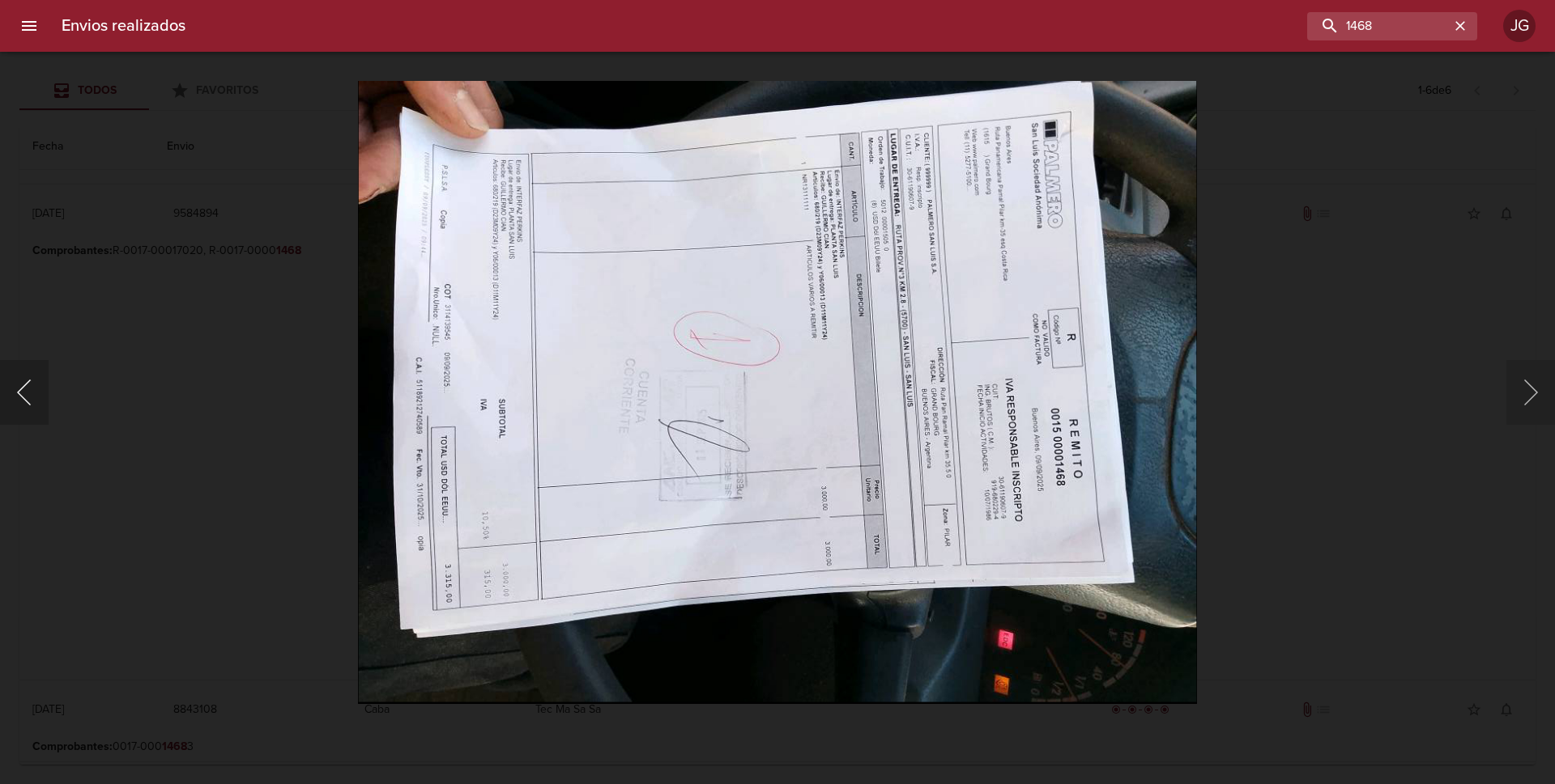
click at [23, 389] on button "Anterior" at bounding box center [24, 392] width 49 height 65
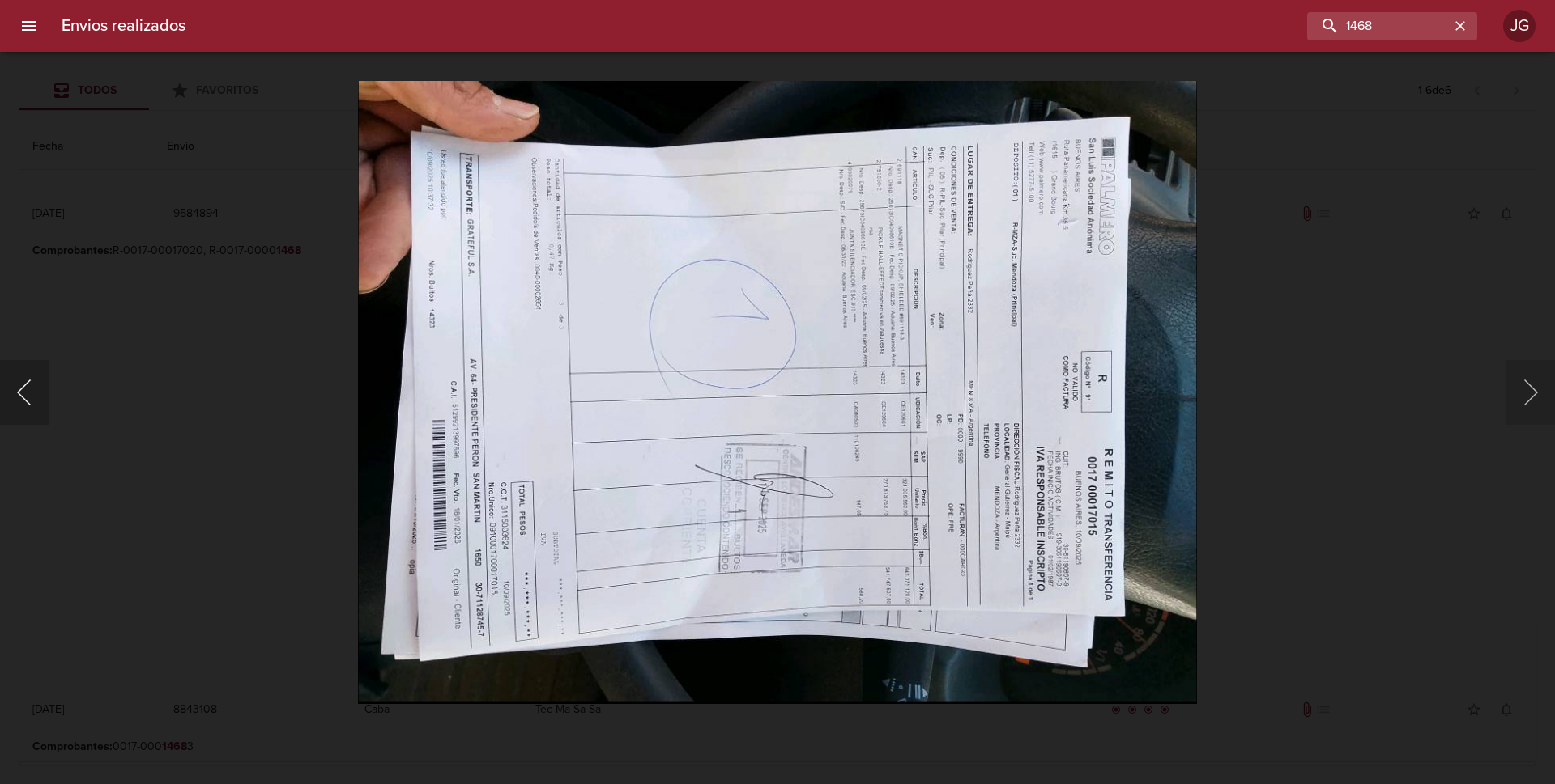
click at [23, 392] on button "Anterior" at bounding box center [24, 392] width 49 height 65
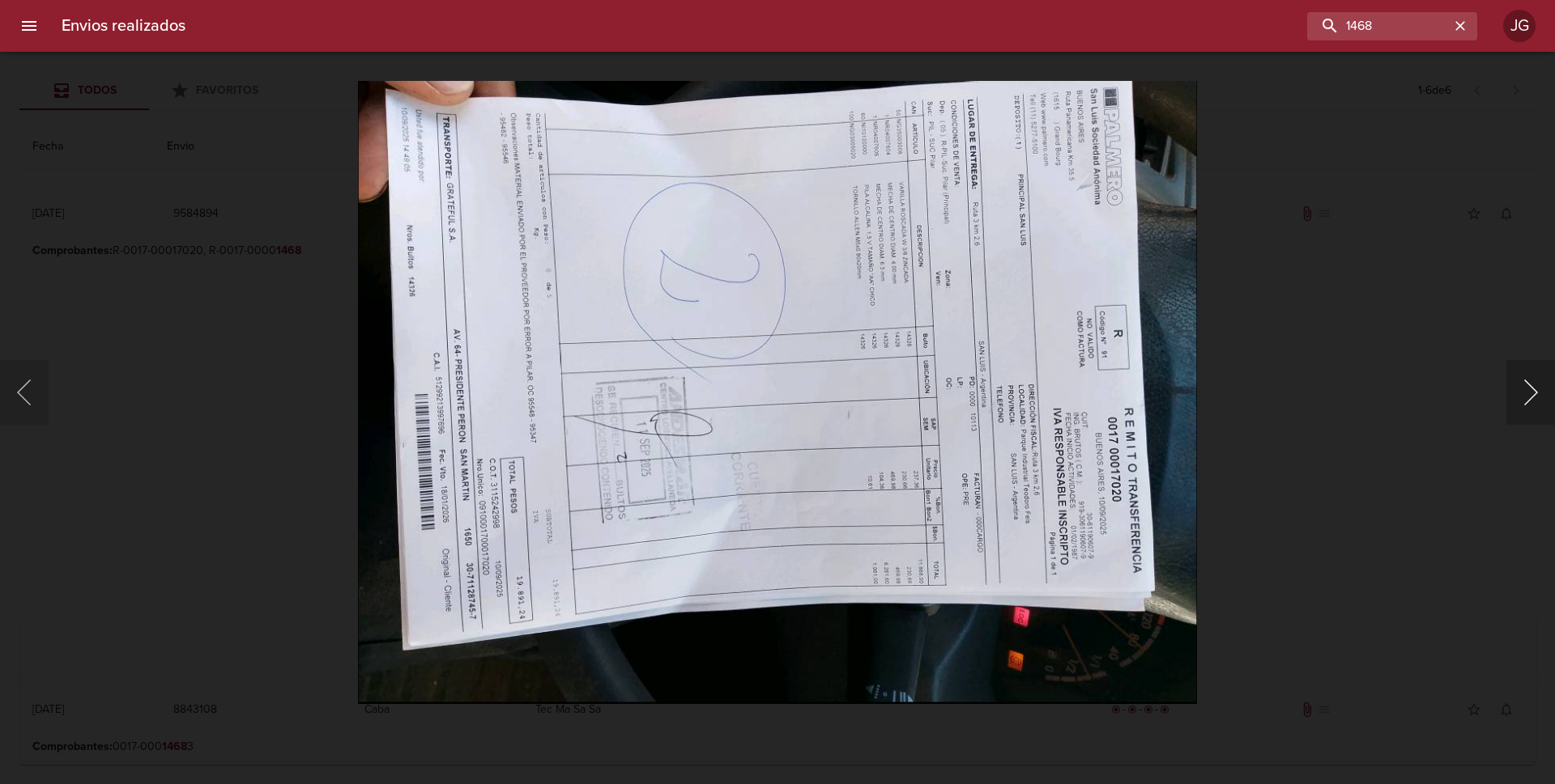
click at [1538, 389] on button "Siguiente" at bounding box center [1530, 392] width 49 height 65
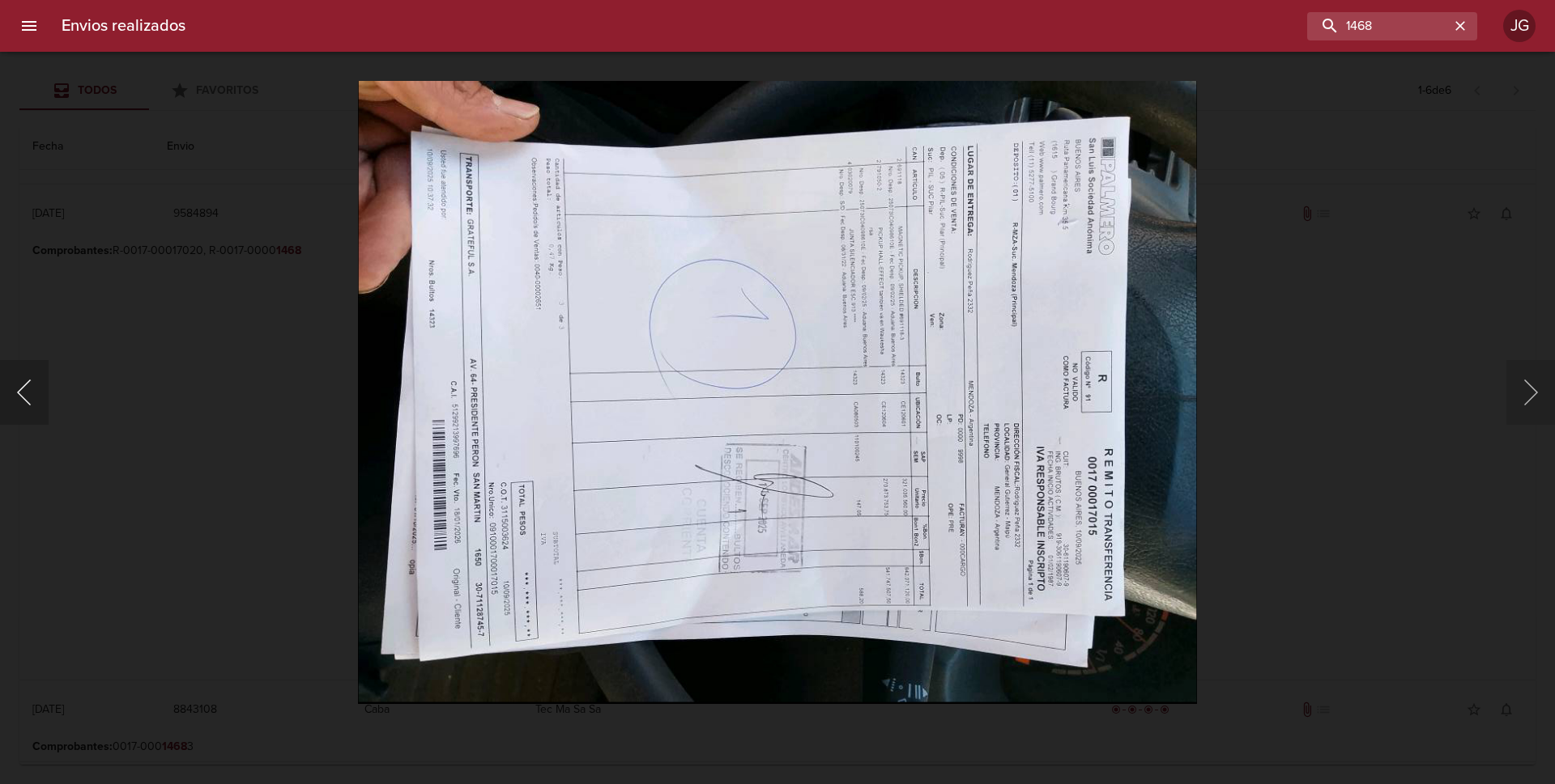
click at [38, 371] on button "Anterior" at bounding box center [24, 392] width 49 height 65
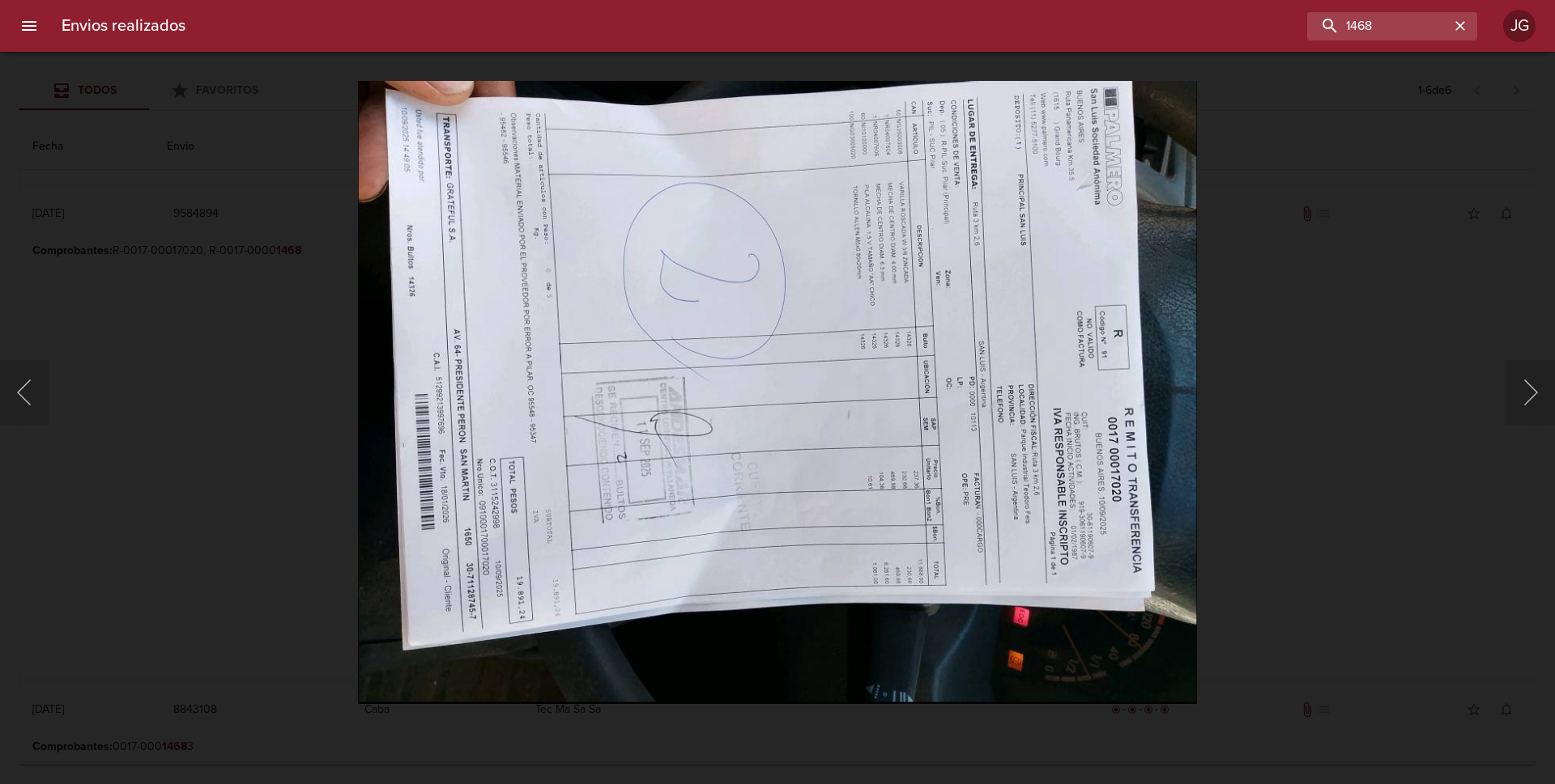
click at [119, 143] on div "Lightbox" at bounding box center [778, 392] width 1555 height 784
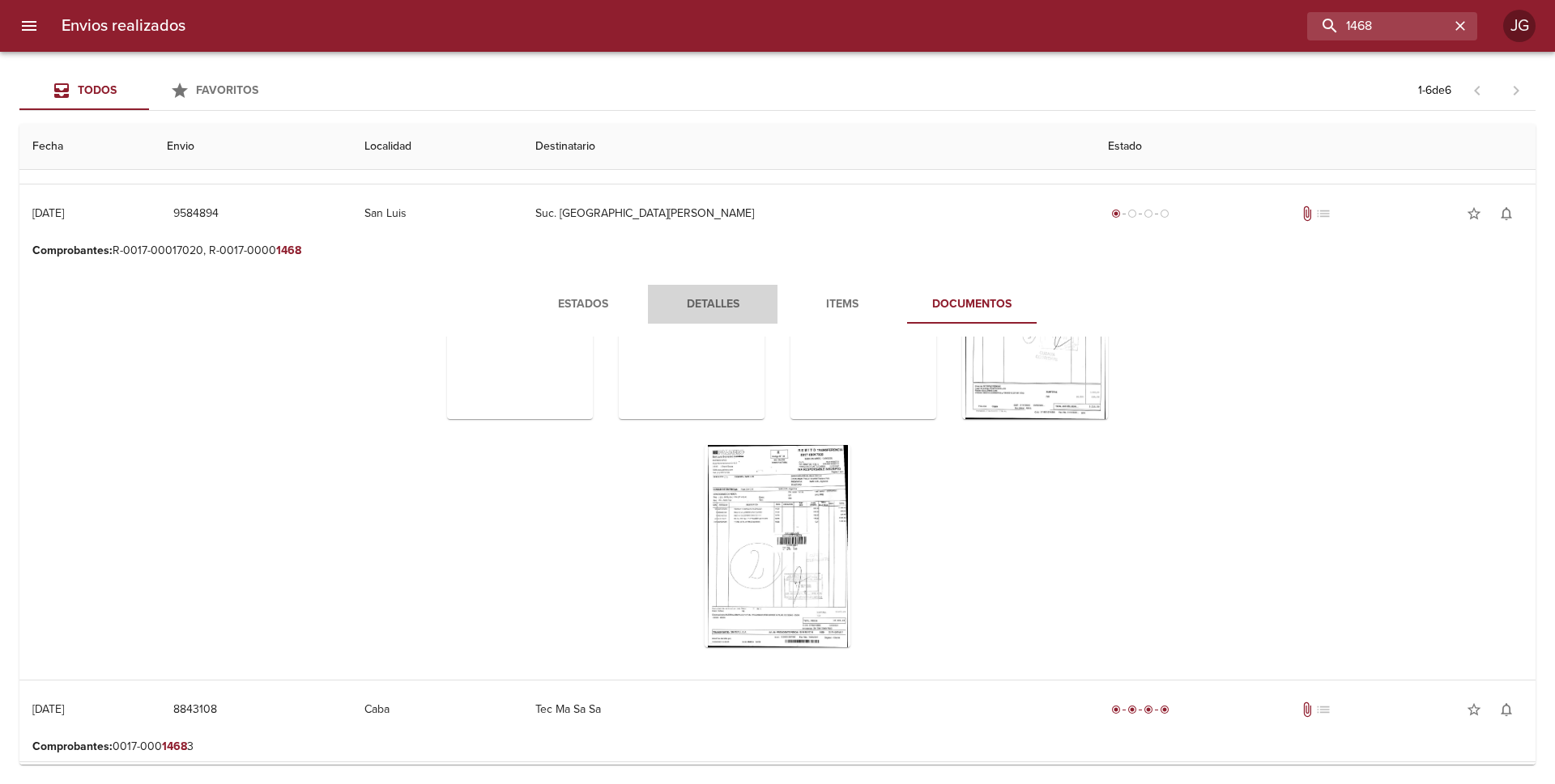
click at [708, 313] on span "Detalles" at bounding box center [713, 304] width 111 height 20
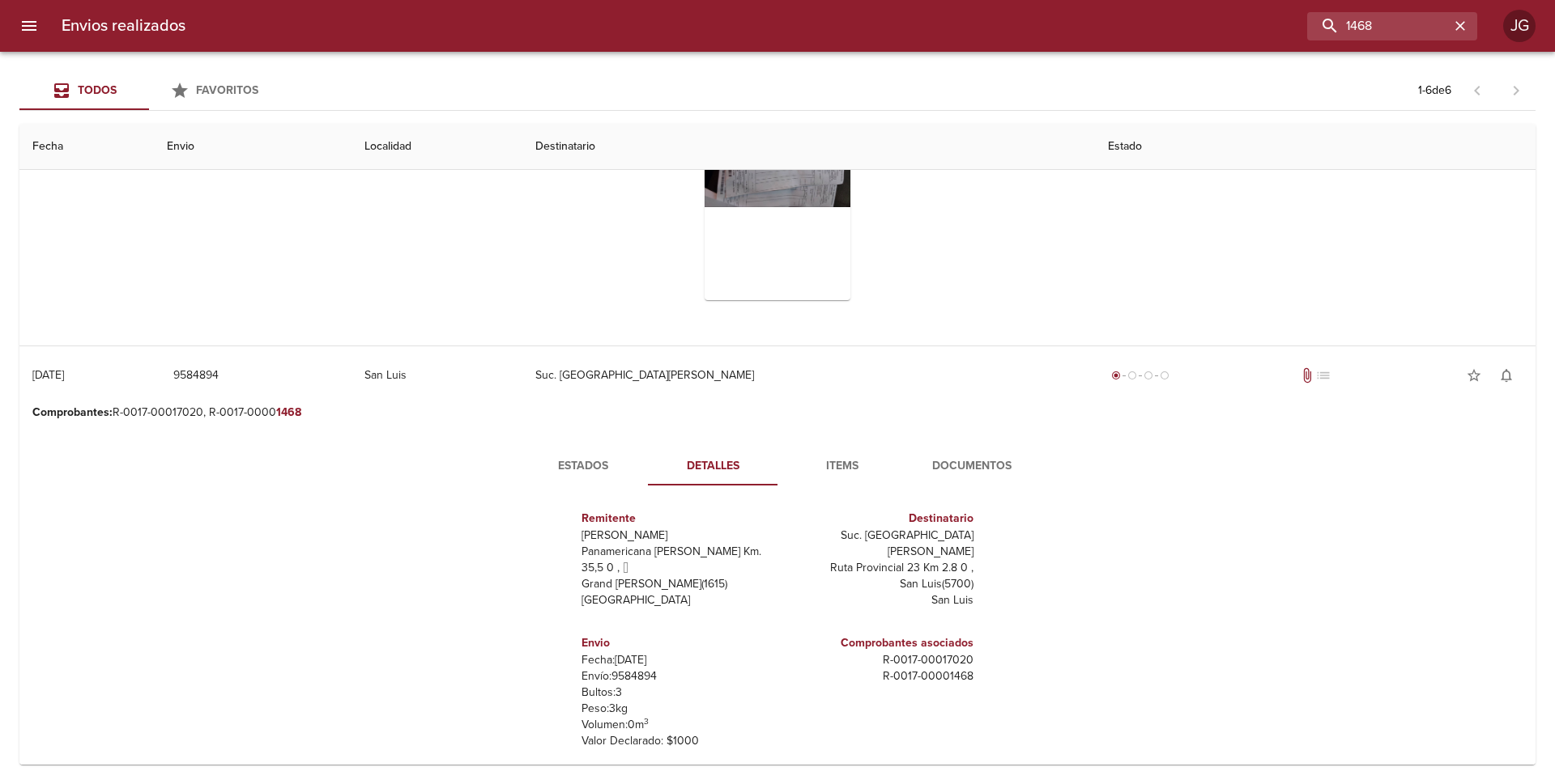
scroll to position [412, 0]
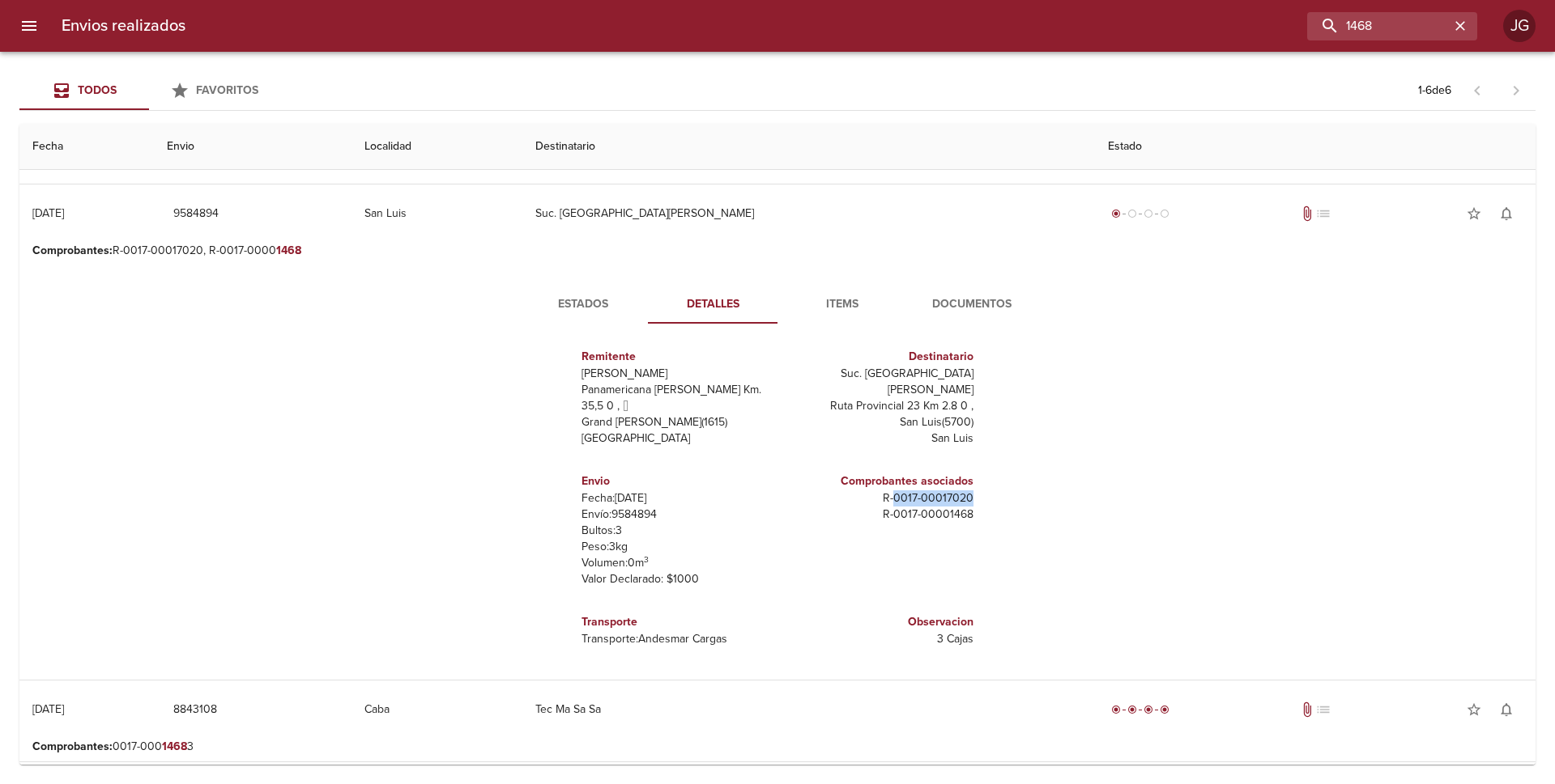
drag, startPoint x: 959, startPoint y: 494, endPoint x: 881, endPoint y: 497, distance: 78.1
click at [883, 496] on p "R - 0017 - 00017020" at bounding box center [879, 498] width 189 height 16
copy p "0017 - 00017020"
